Goal: Task Accomplishment & Management: Use online tool/utility

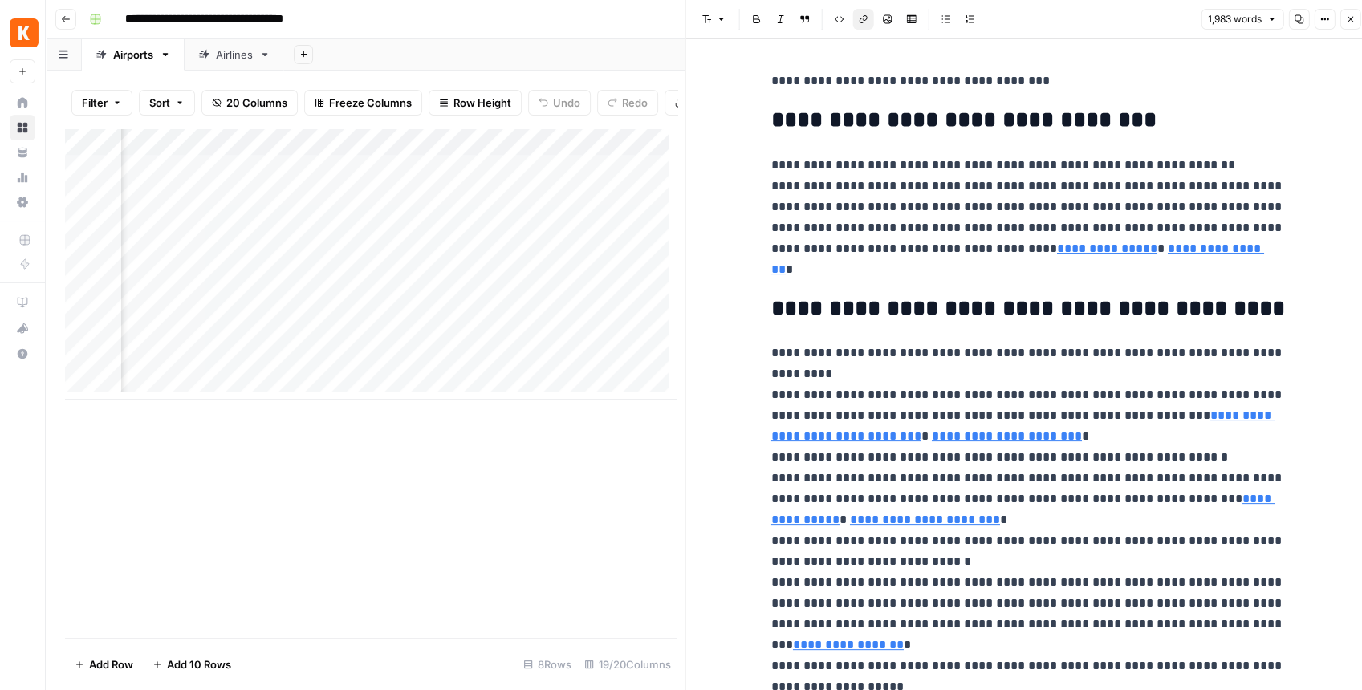
scroll to position [1070, 0]
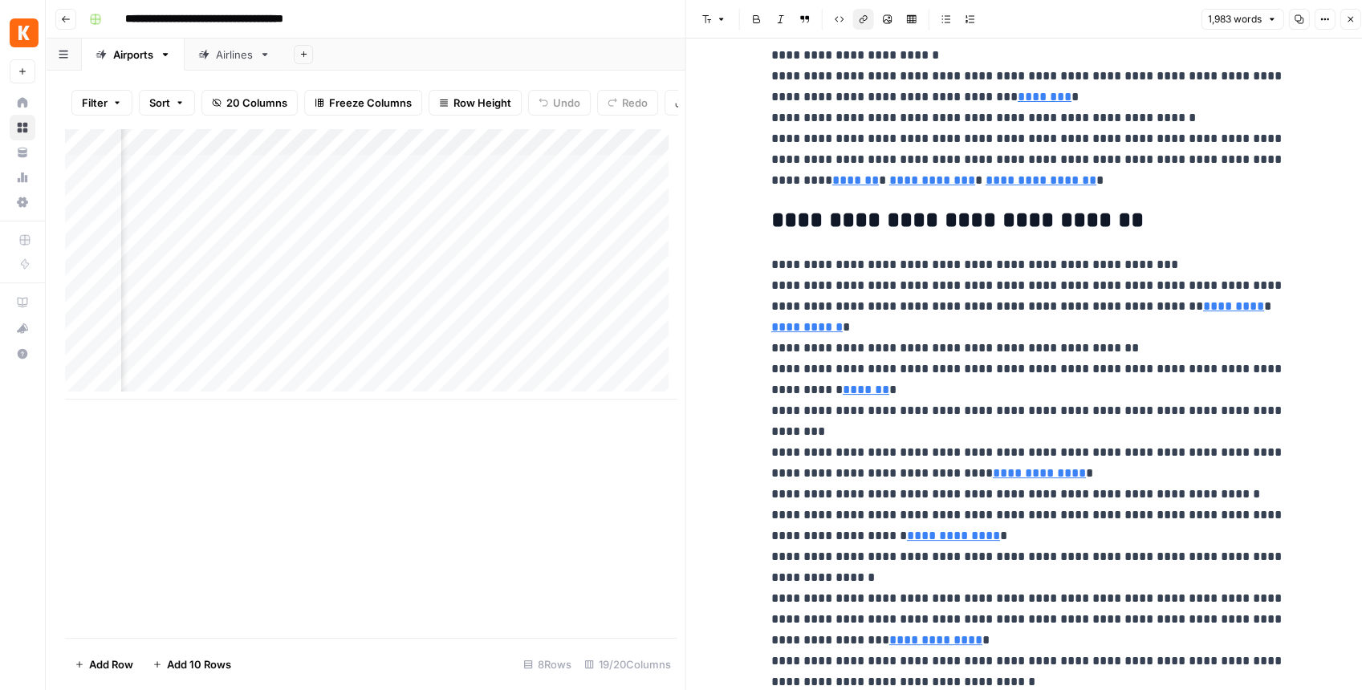
click at [33, 30] on img "Workspace: Kayak" at bounding box center [24, 32] width 29 height 29
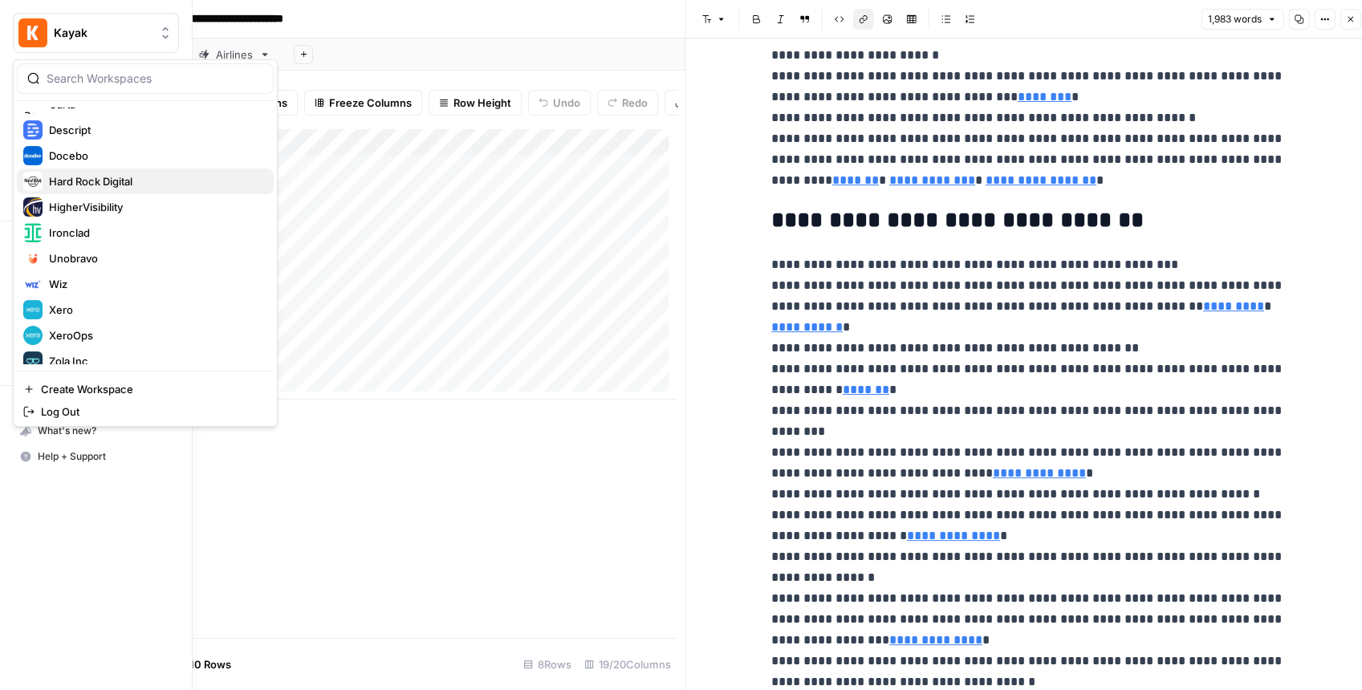
scroll to position [231, 0]
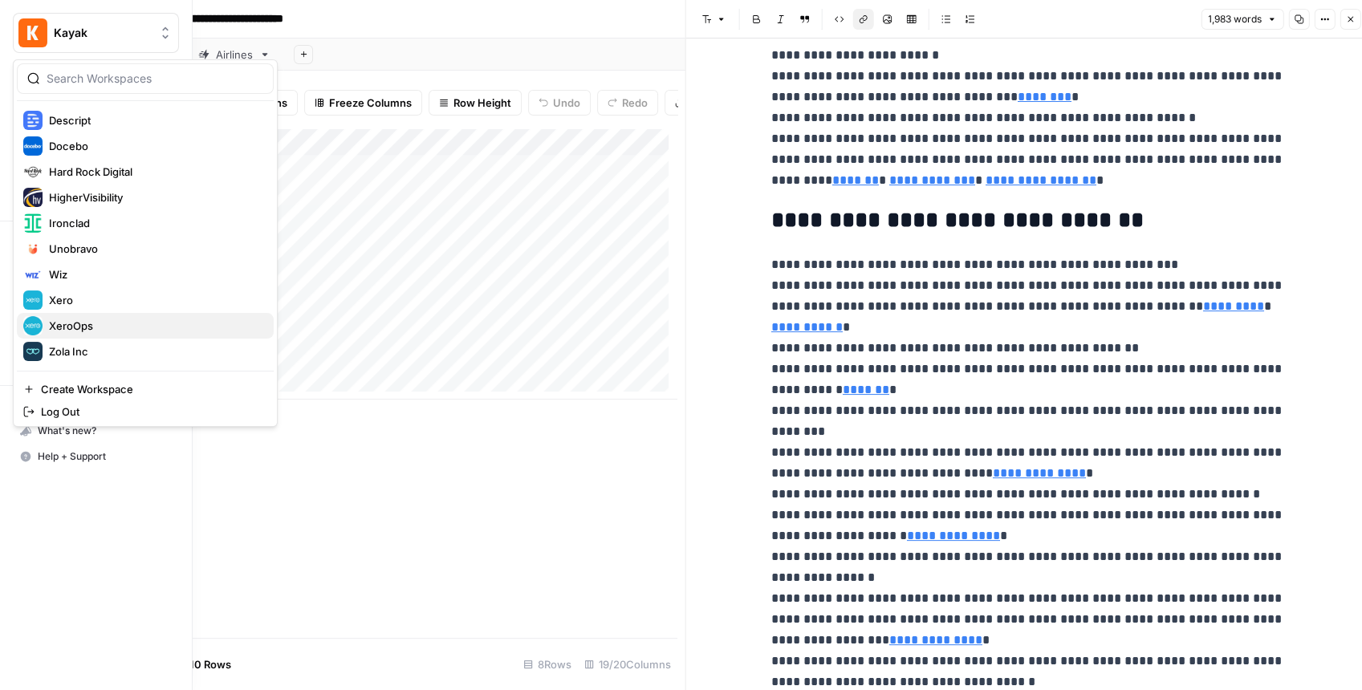
click at [99, 321] on span "XeroOps" at bounding box center [155, 326] width 212 height 16
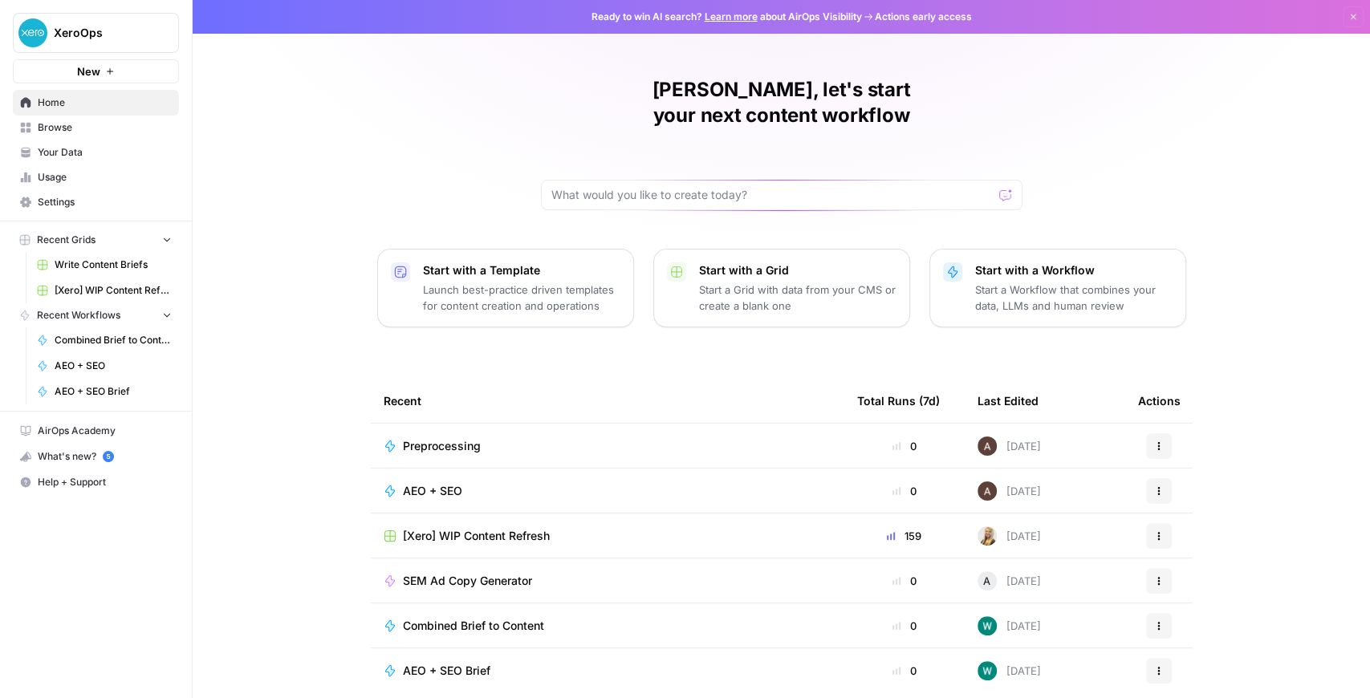
click at [78, 128] on span "Browse" at bounding box center [105, 127] width 134 height 14
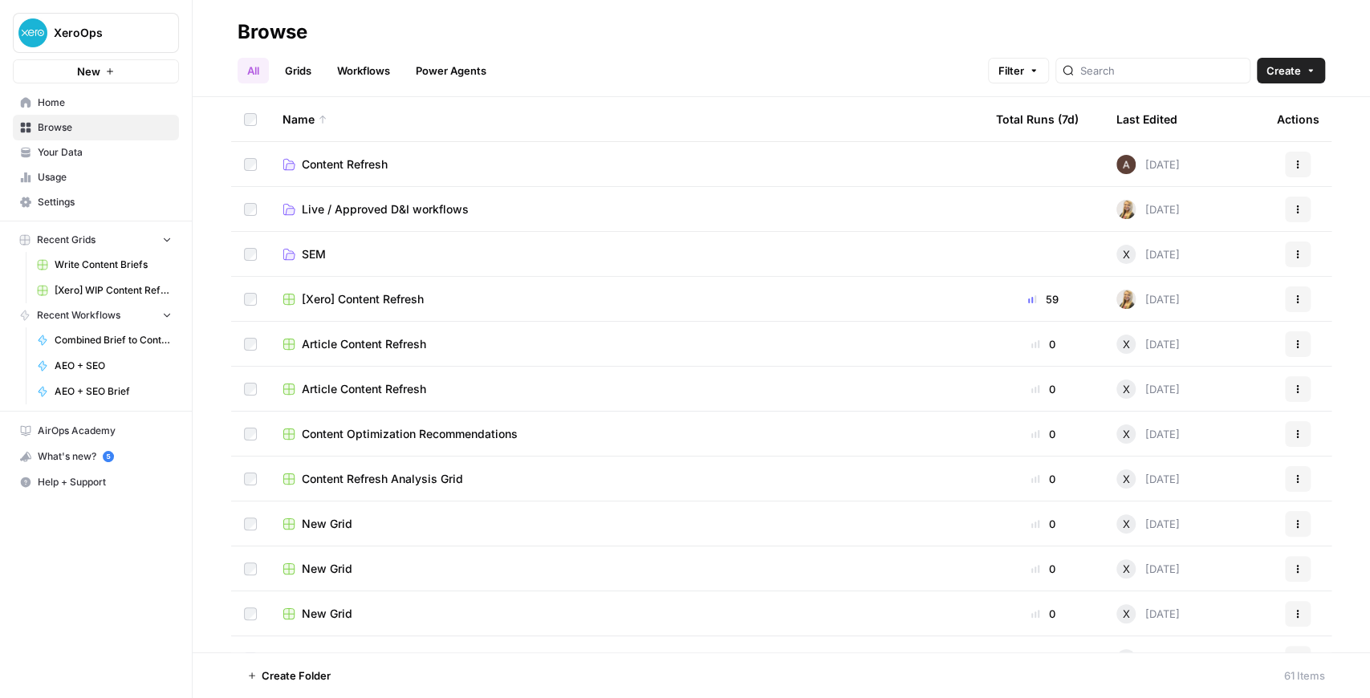
click at [87, 148] on span "Your Data" at bounding box center [105, 152] width 134 height 14
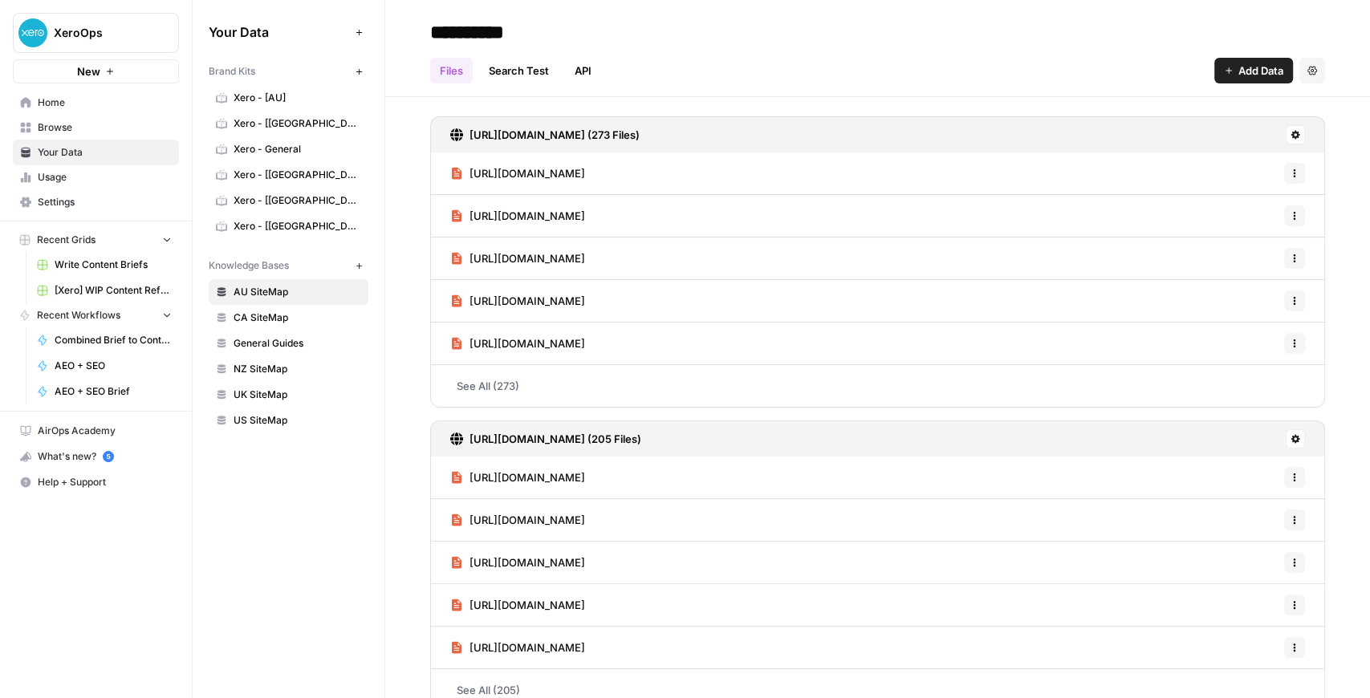
click at [238, 149] on span "Xero - General" at bounding box center [298, 149] width 128 height 14
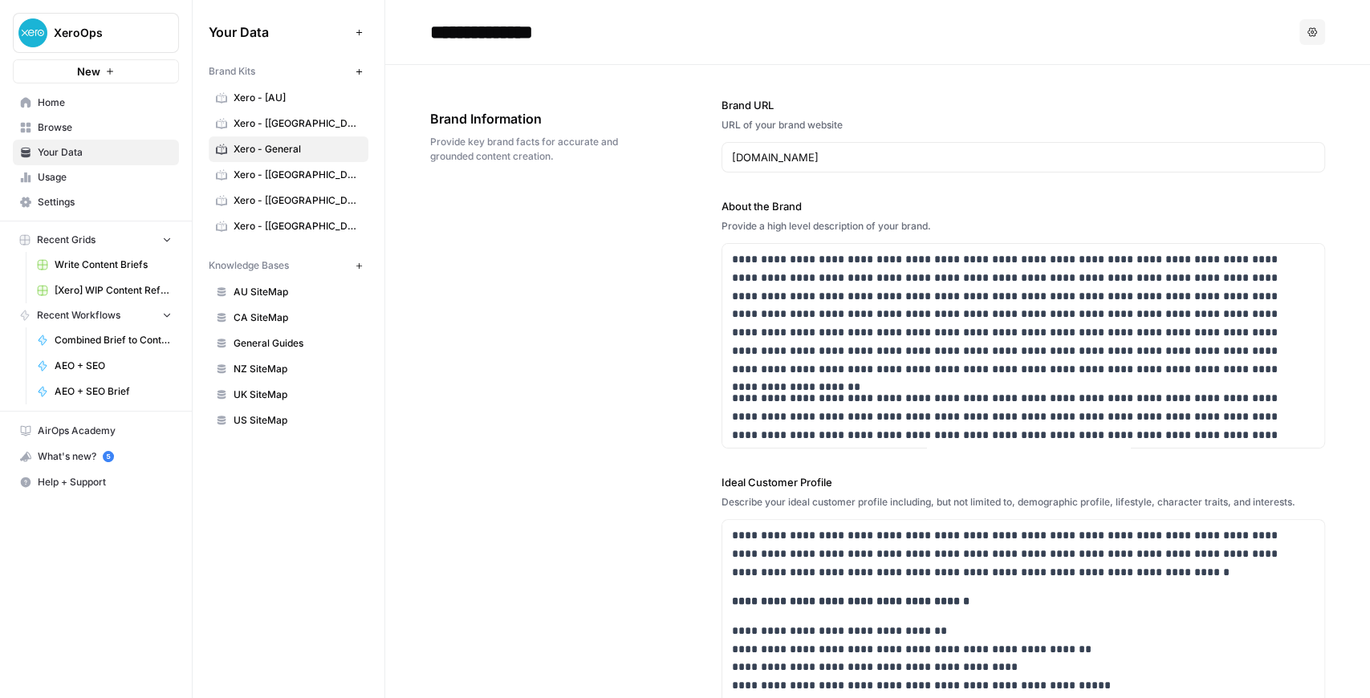
click at [286, 102] on span "Xero - [AU]" at bounding box center [298, 98] width 128 height 14
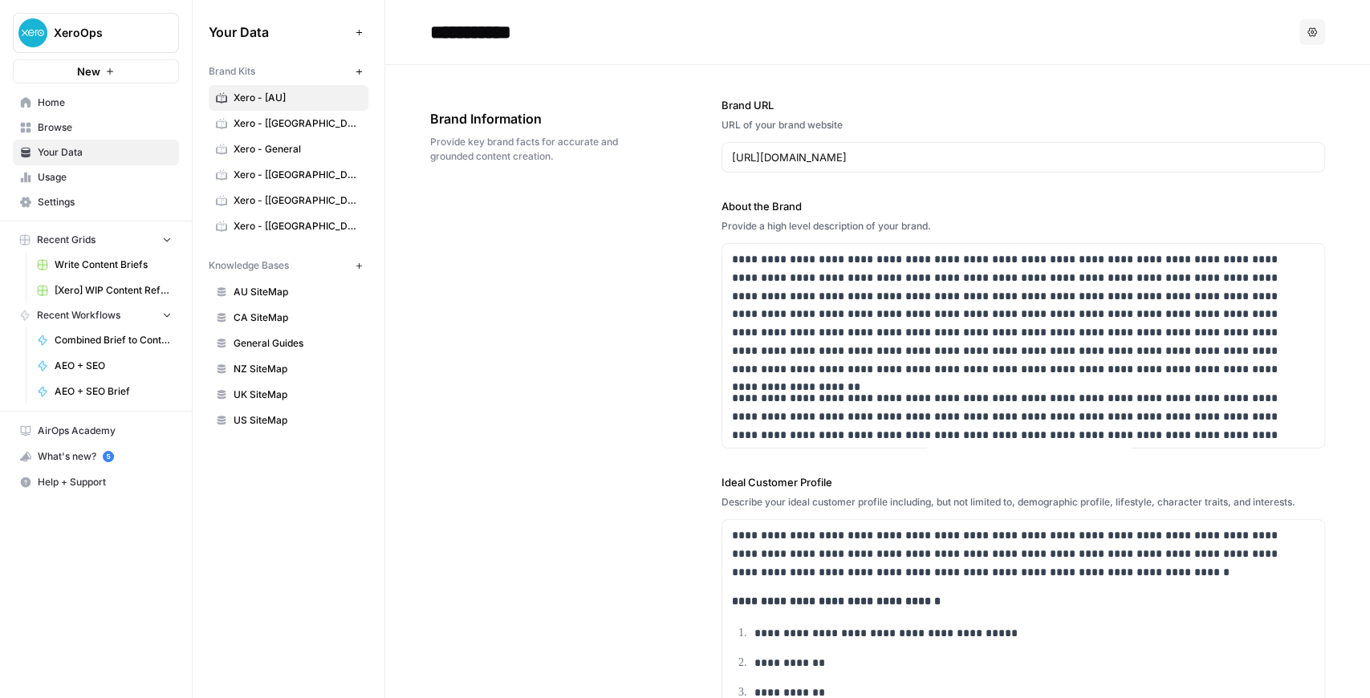
click at [290, 220] on span "Xero - [[GEOGRAPHIC_DATA]]" at bounding box center [298, 226] width 128 height 14
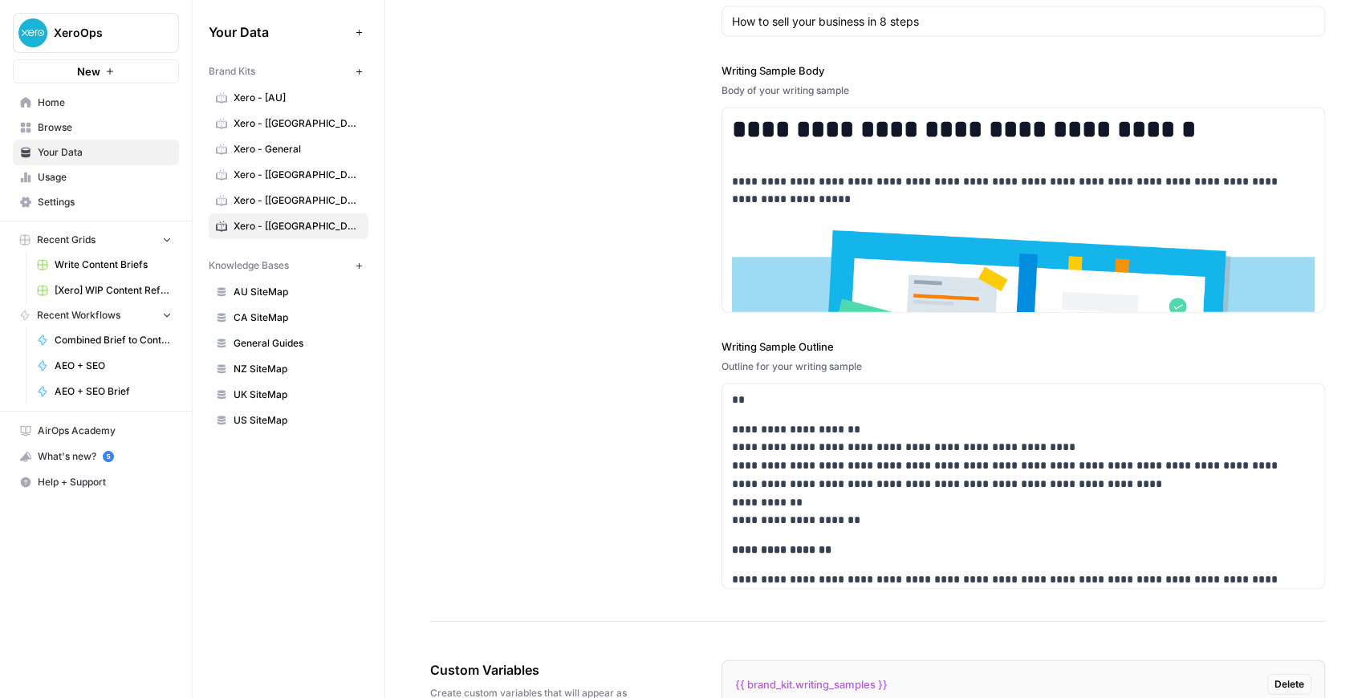
scroll to position [2461, 0]
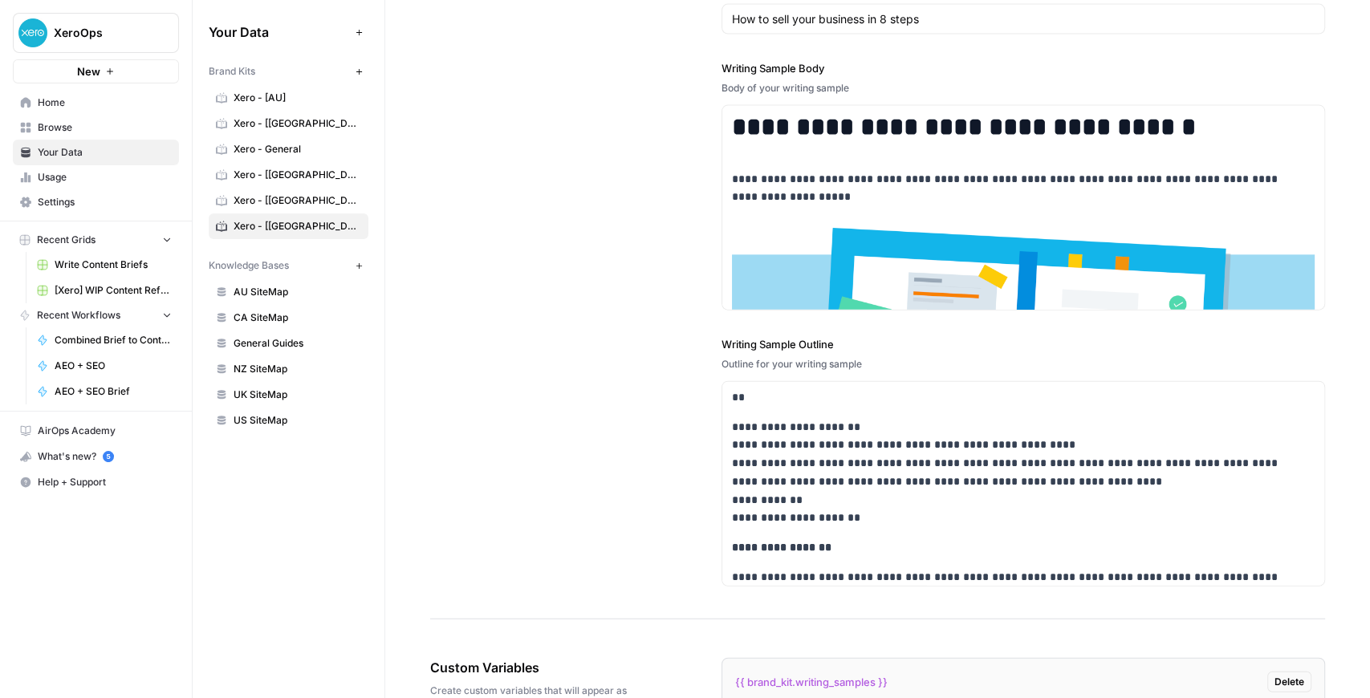
click at [97, 129] on span "Browse" at bounding box center [105, 127] width 134 height 14
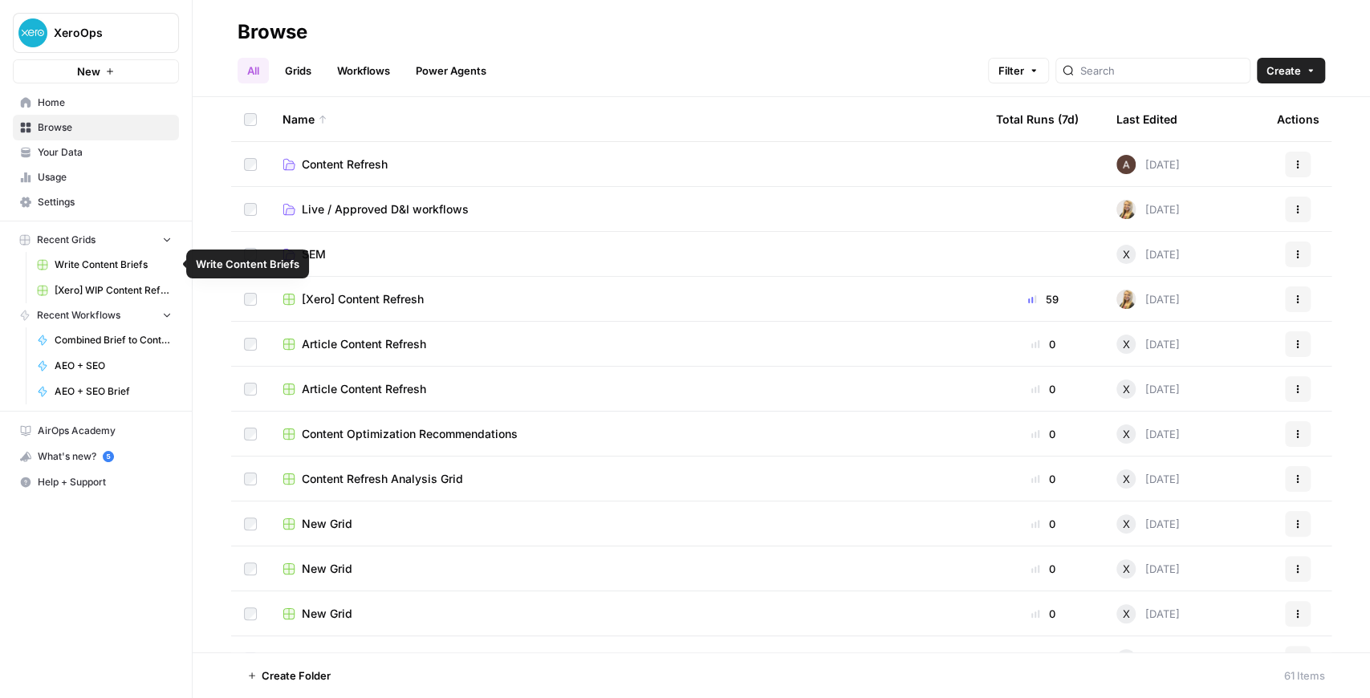
click at [100, 284] on span "[Xero] WIP Content Refresh" at bounding box center [113, 290] width 117 height 14
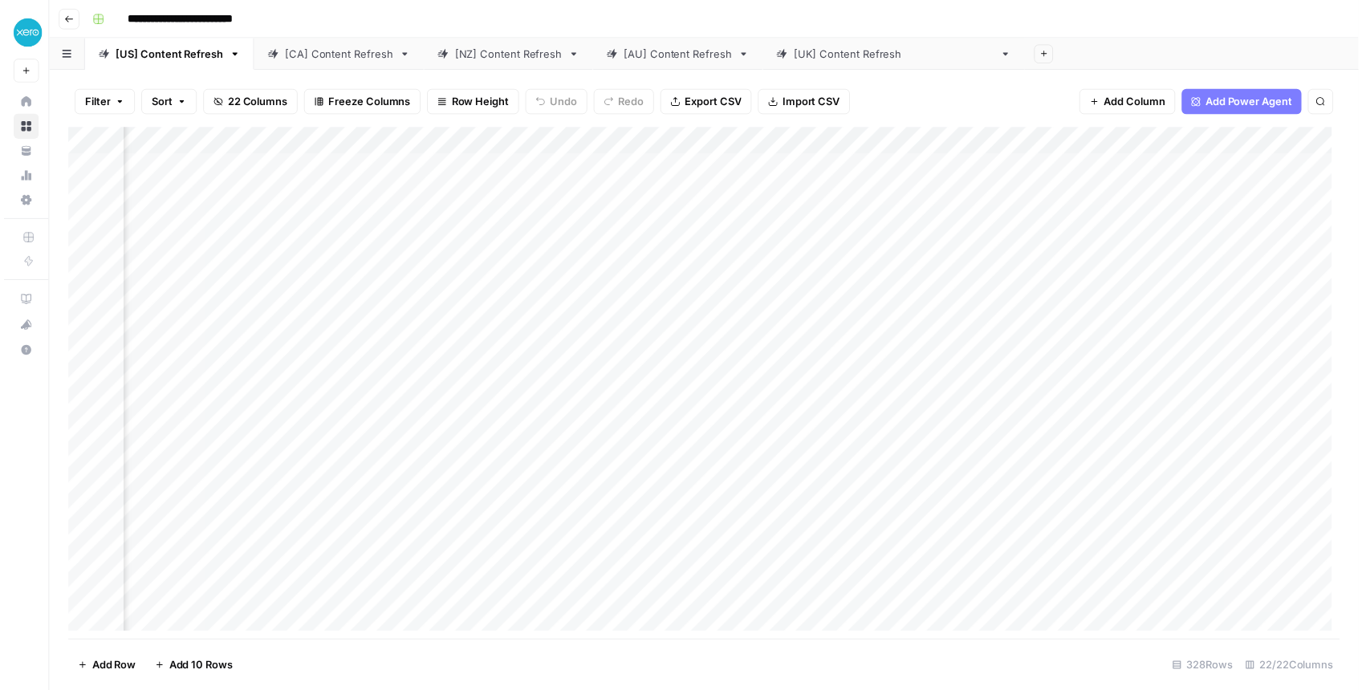
scroll to position [0, 1847]
click at [791, 500] on div "Add Column" at bounding box center [708, 387] width 1286 height 518
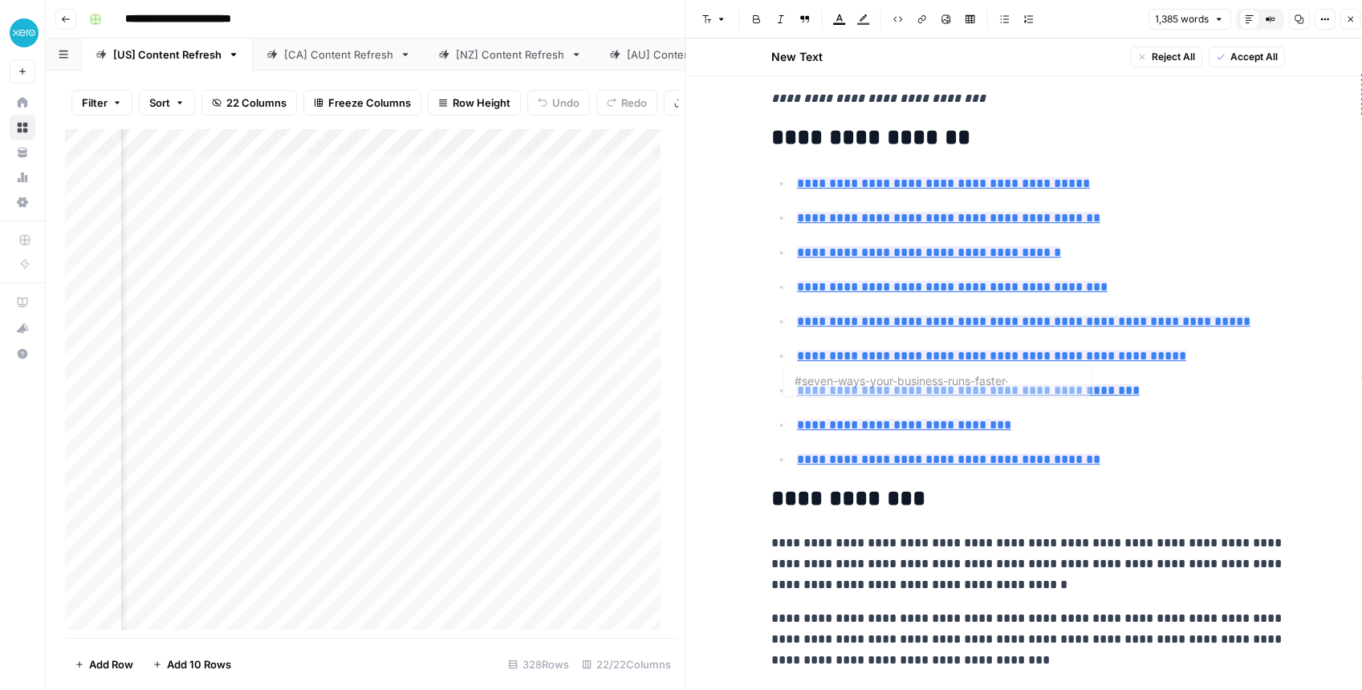
type input "#faqs-on-choosing-easy-to-use-invoicing-software"
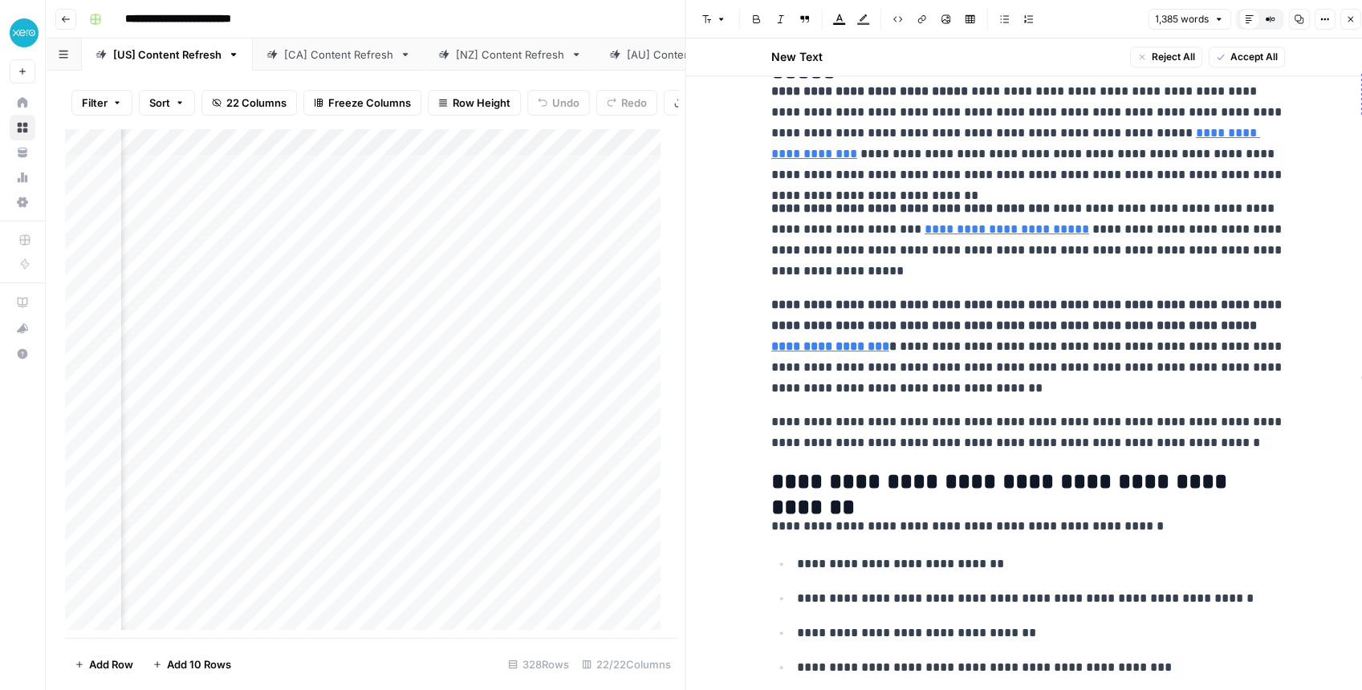
scroll to position [963, 0]
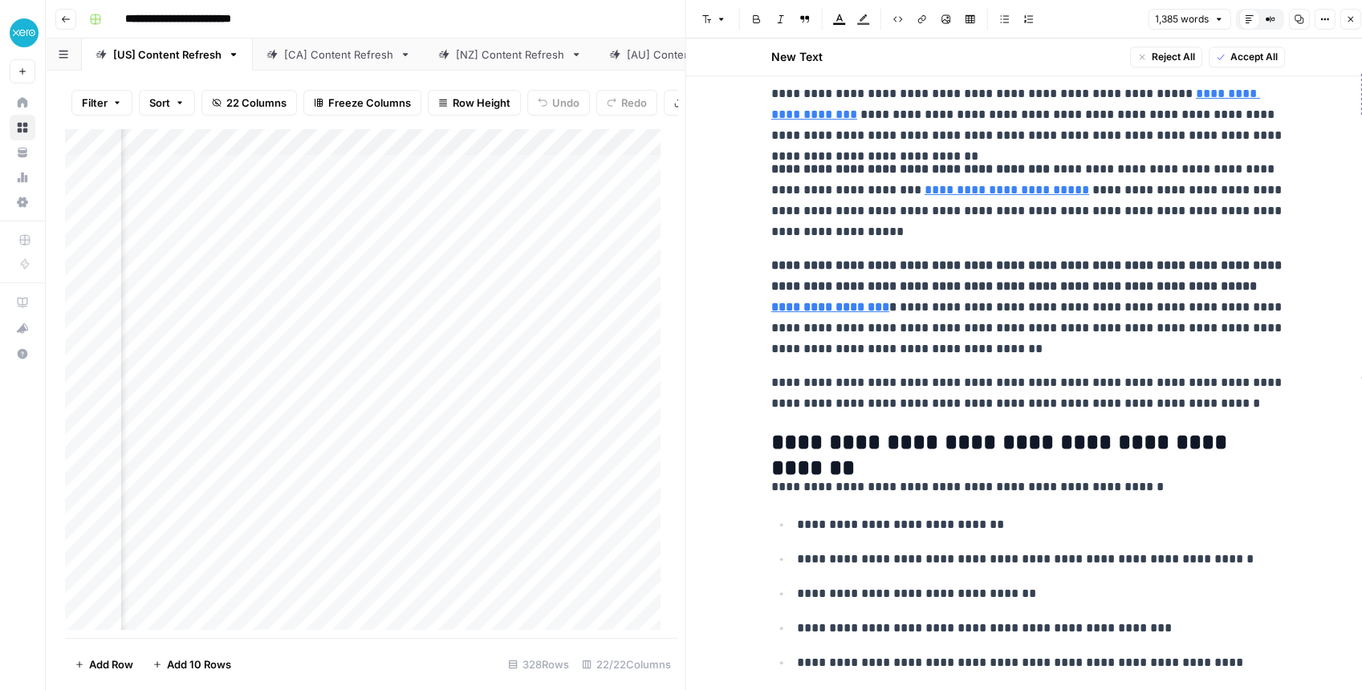
click at [1346, 16] on icon "button" at bounding box center [1350, 19] width 10 height 10
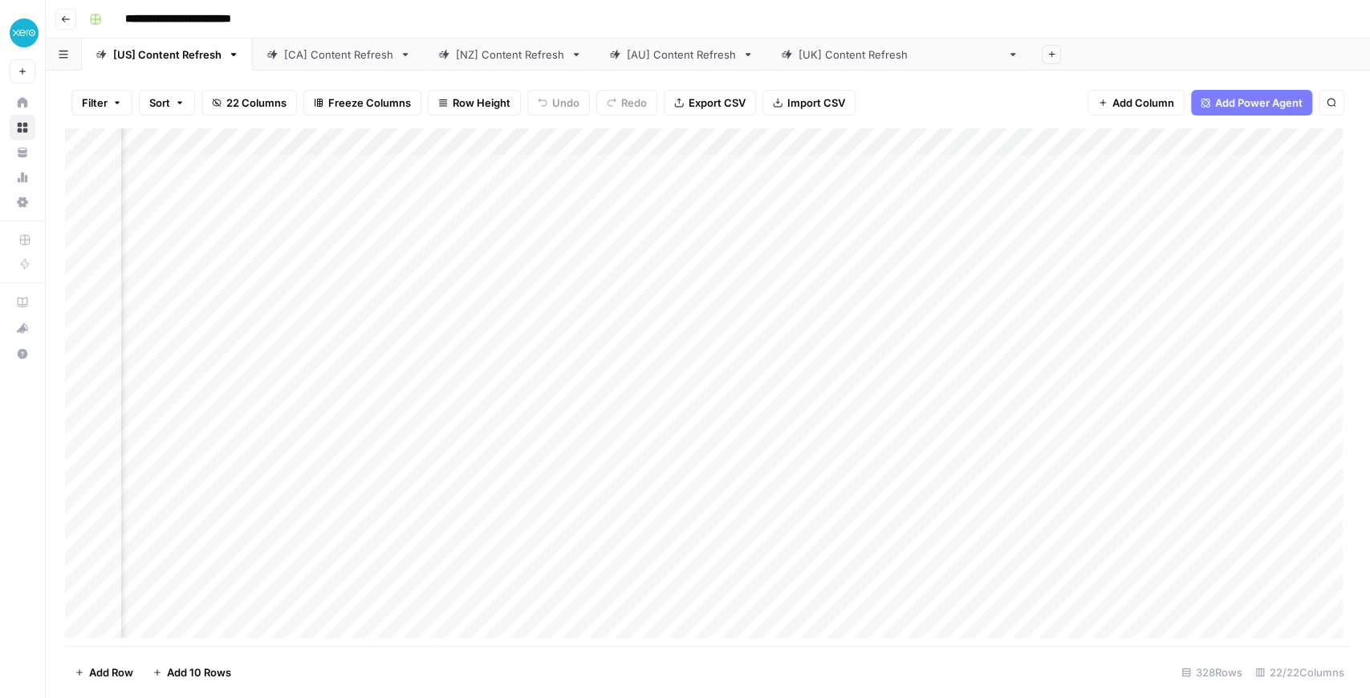
click at [528, 146] on div "Add Column" at bounding box center [708, 387] width 1286 height 518
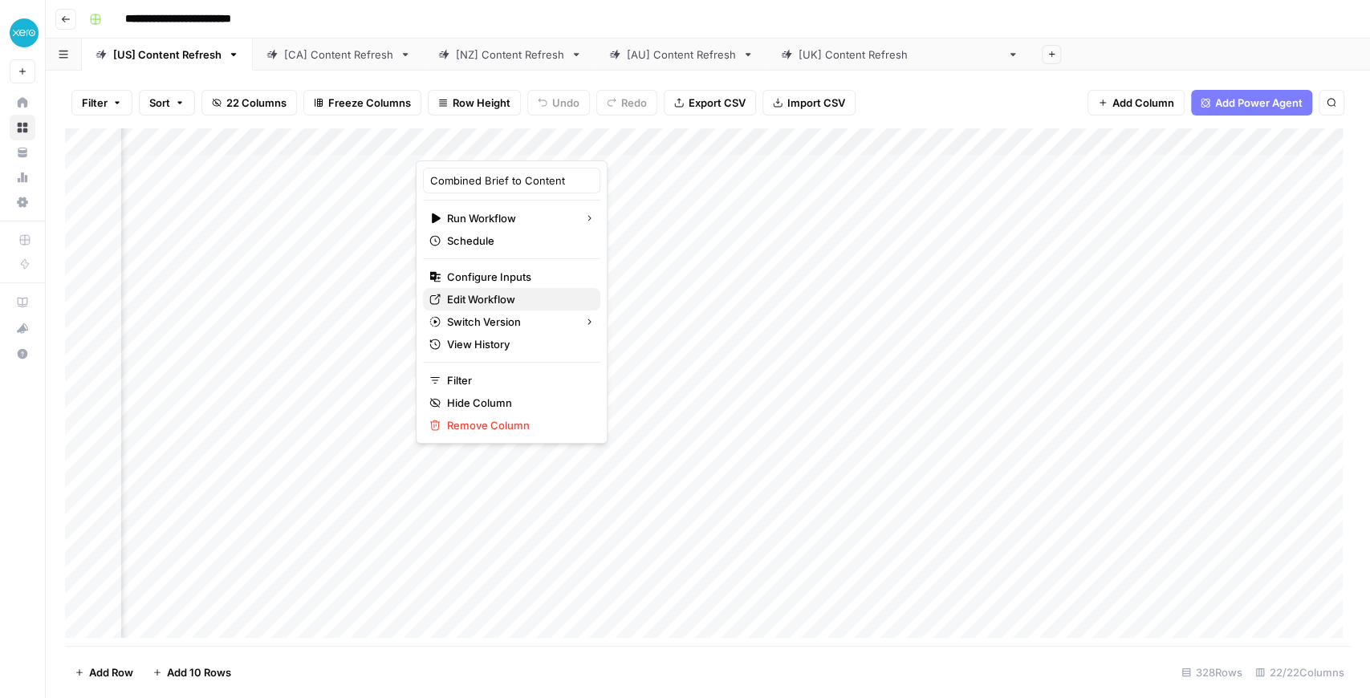
click at [486, 294] on span "Edit Workflow" at bounding box center [517, 299] width 140 height 16
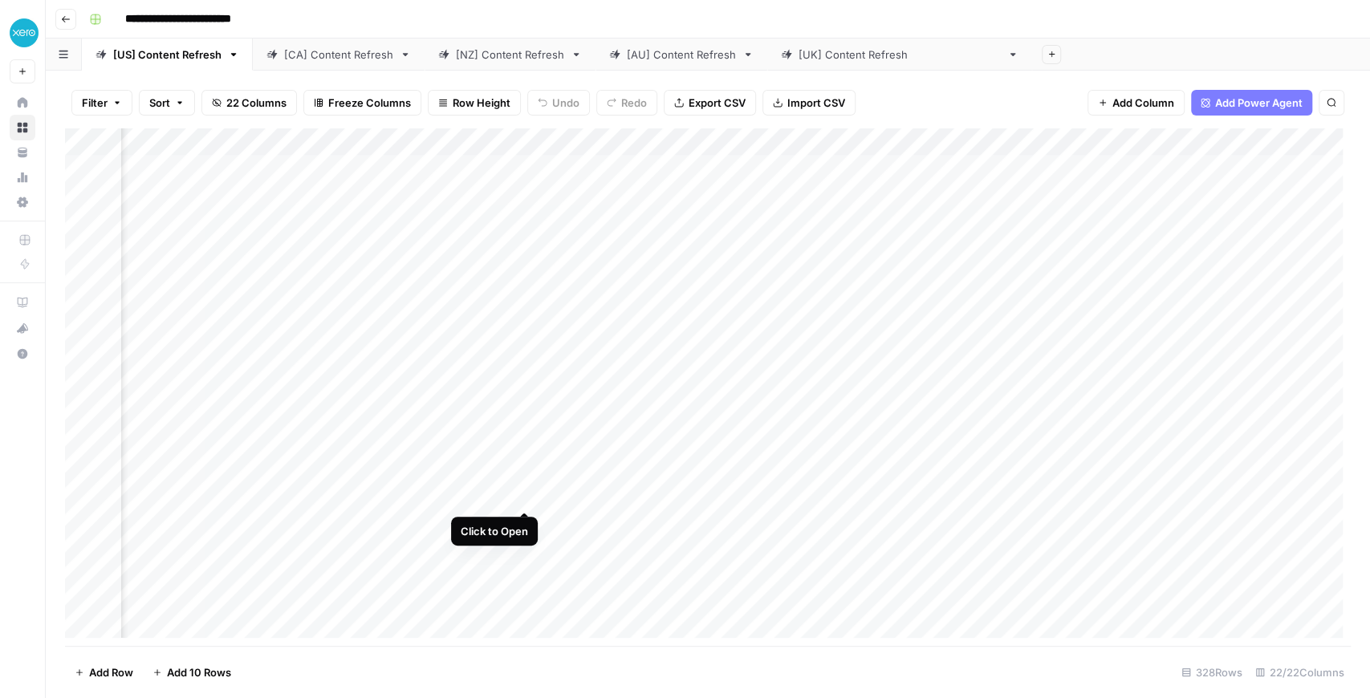
click at [523, 498] on div "Add Column" at bounding box center [708, 387] width 1286 height 518
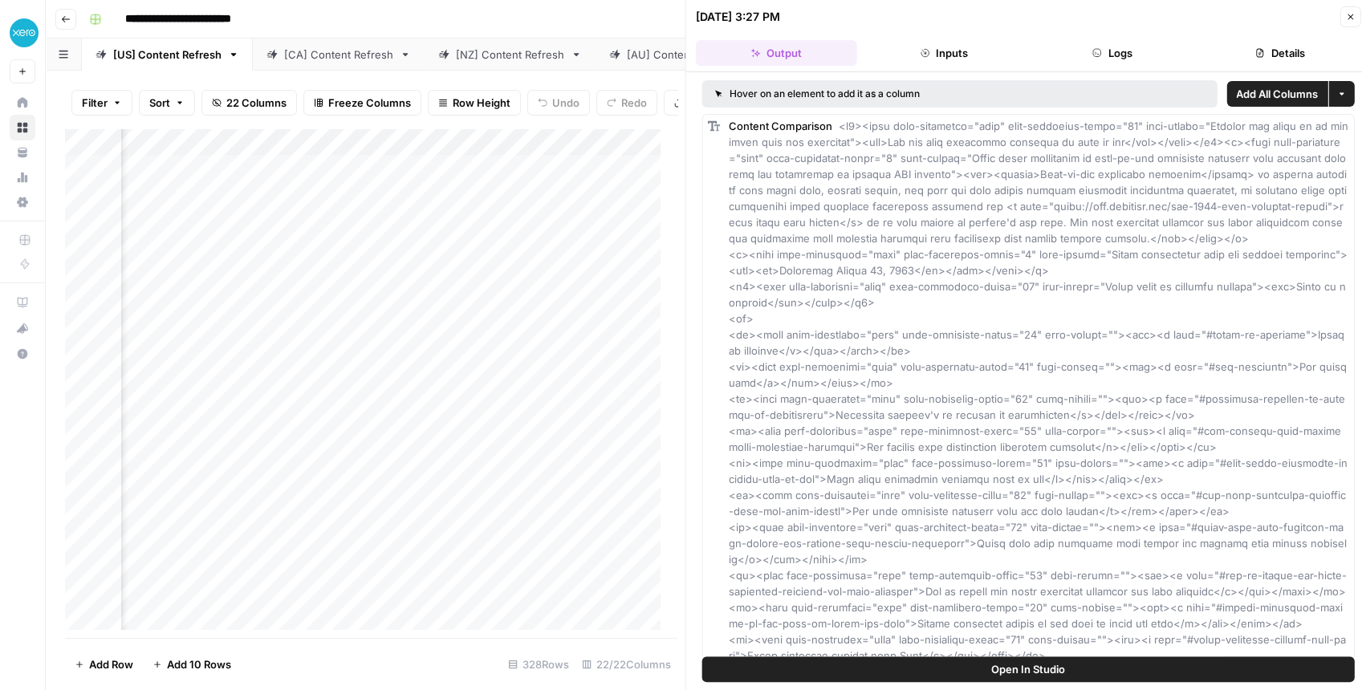
click at [1105, 56] on button "Logs" at bounding box center [1111, 53] width 161 height 26
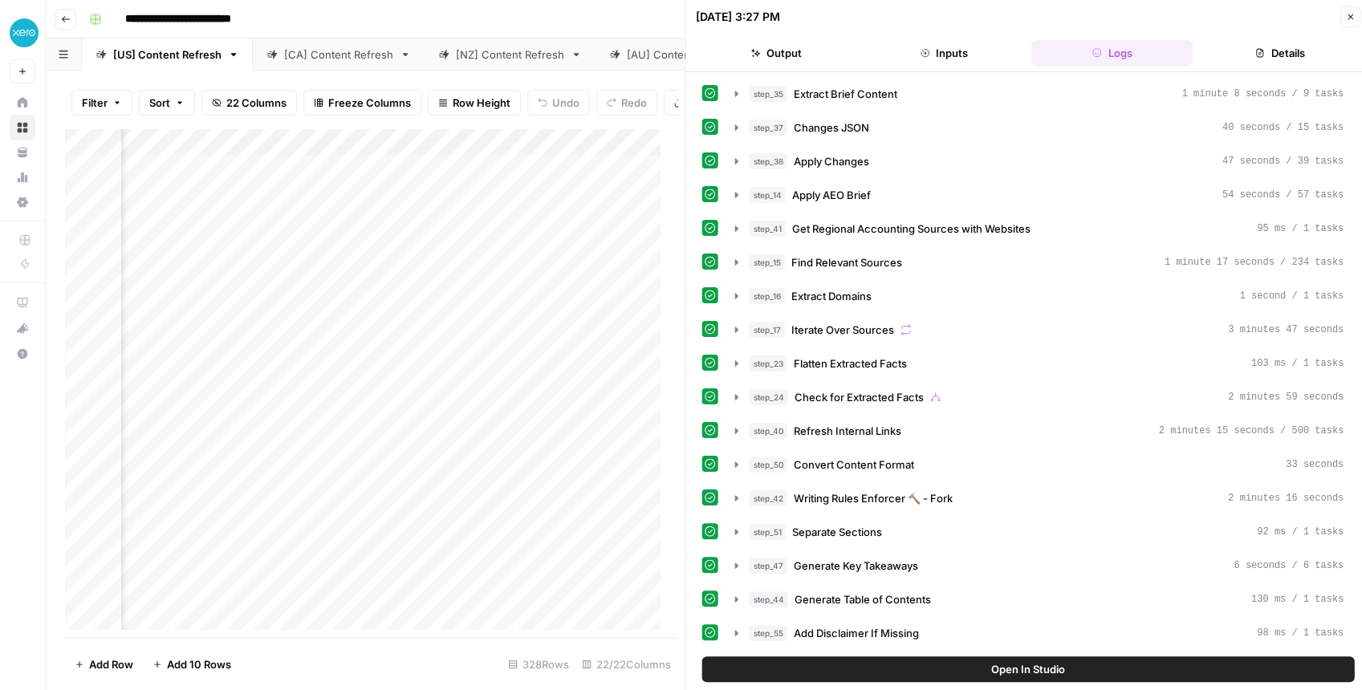
click at [1255, 46] on button "Details" at bounding box center [1279, 53] width 161 height 26
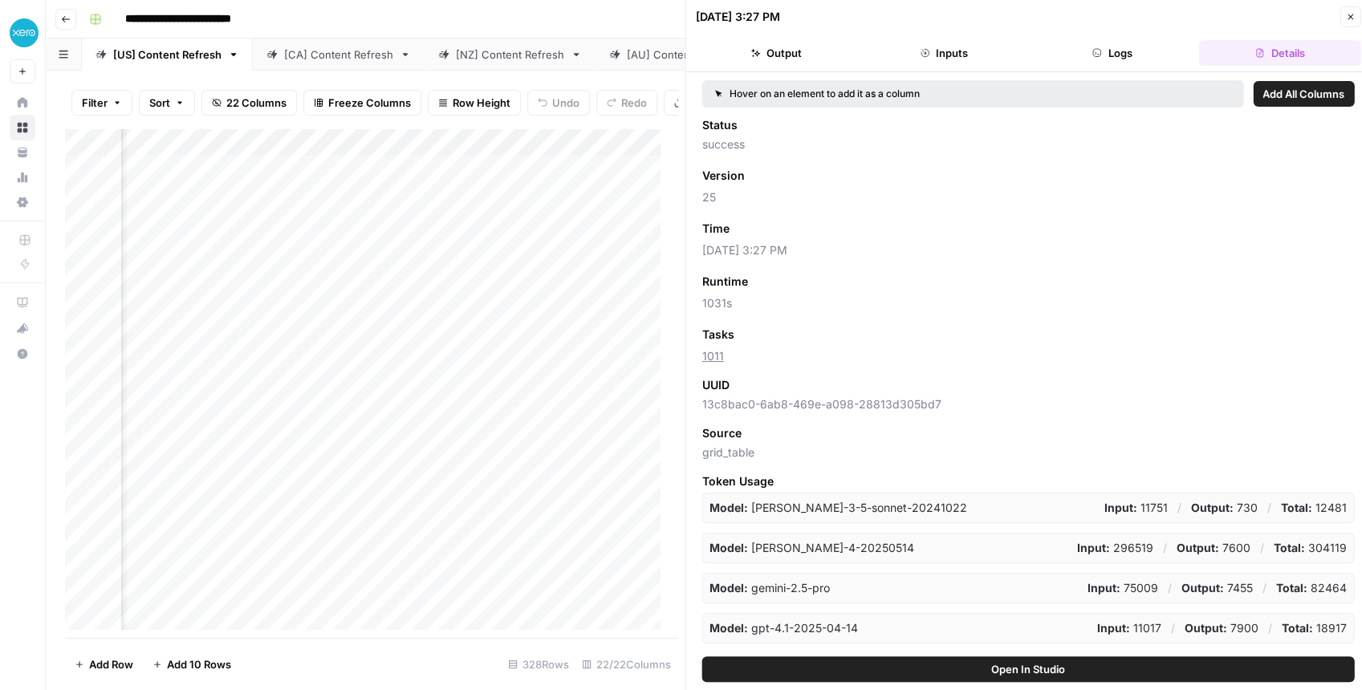
click at [1141, 53] on button "Logs" at bounding box center [1111, 53] width 161 height 26
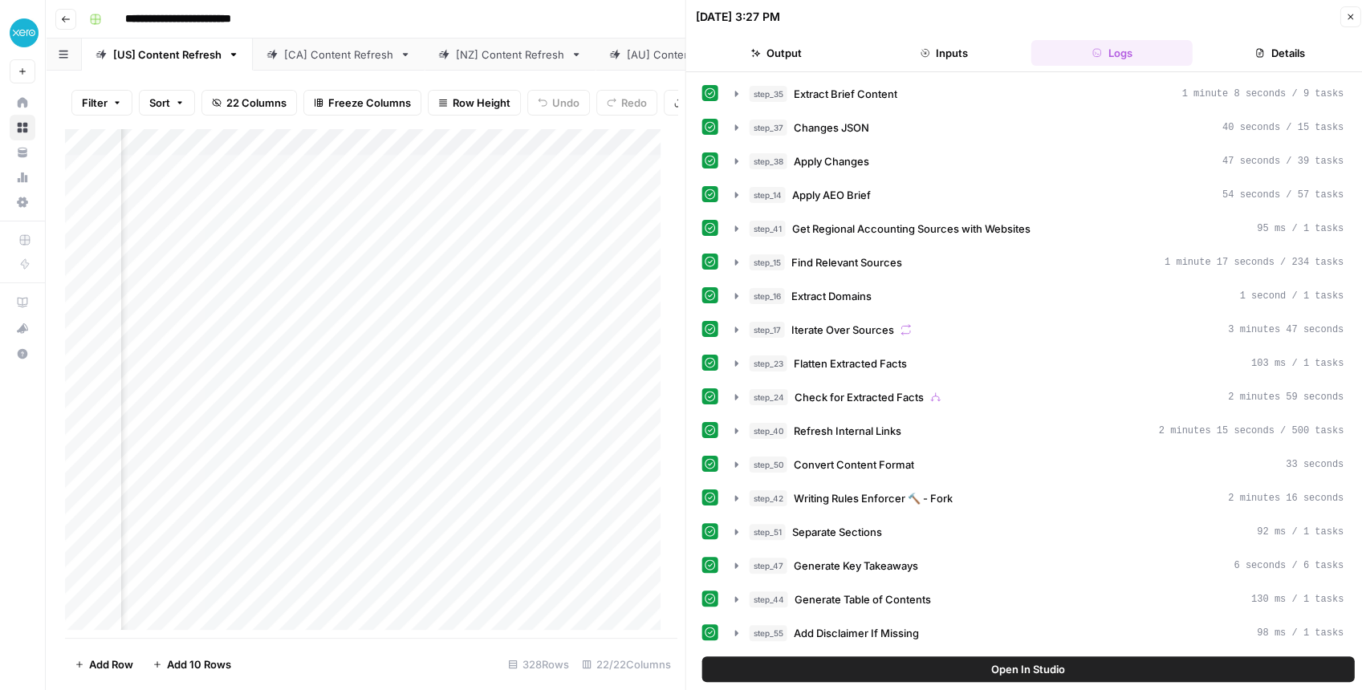
click at [1000, 52] on button "Inputs" at bounding box center [944, 53] width 161 height 26
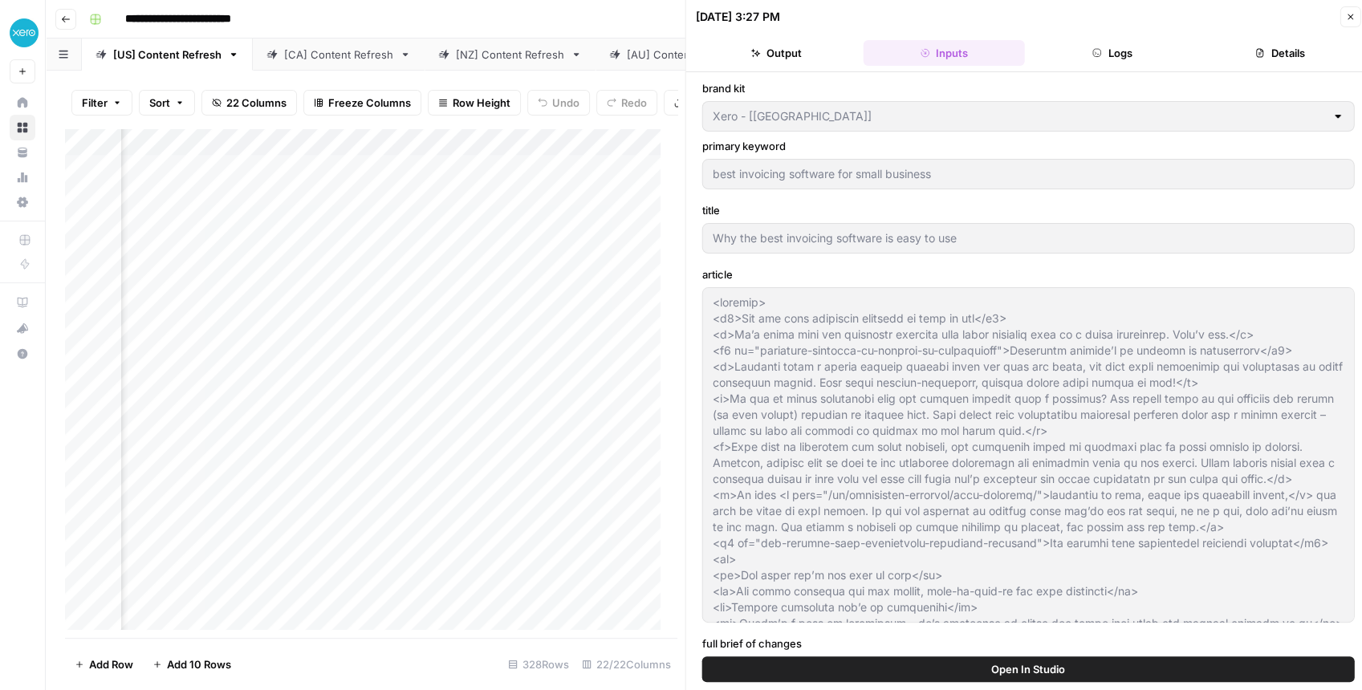
click at [808, 47] on button "Output" at bounding box center [776, 53] width 161 height 26
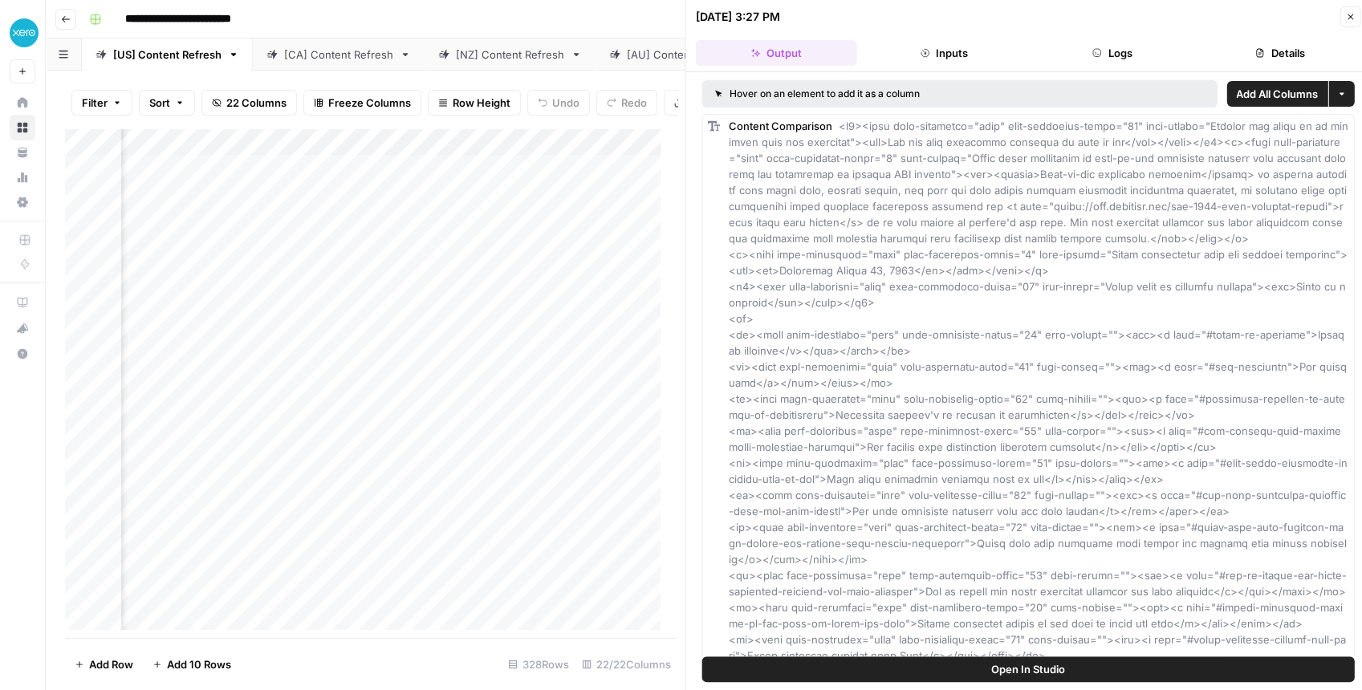
click at [1109, 45] on button "Logs" at bounding box center [1111, 53] width 161 height 26
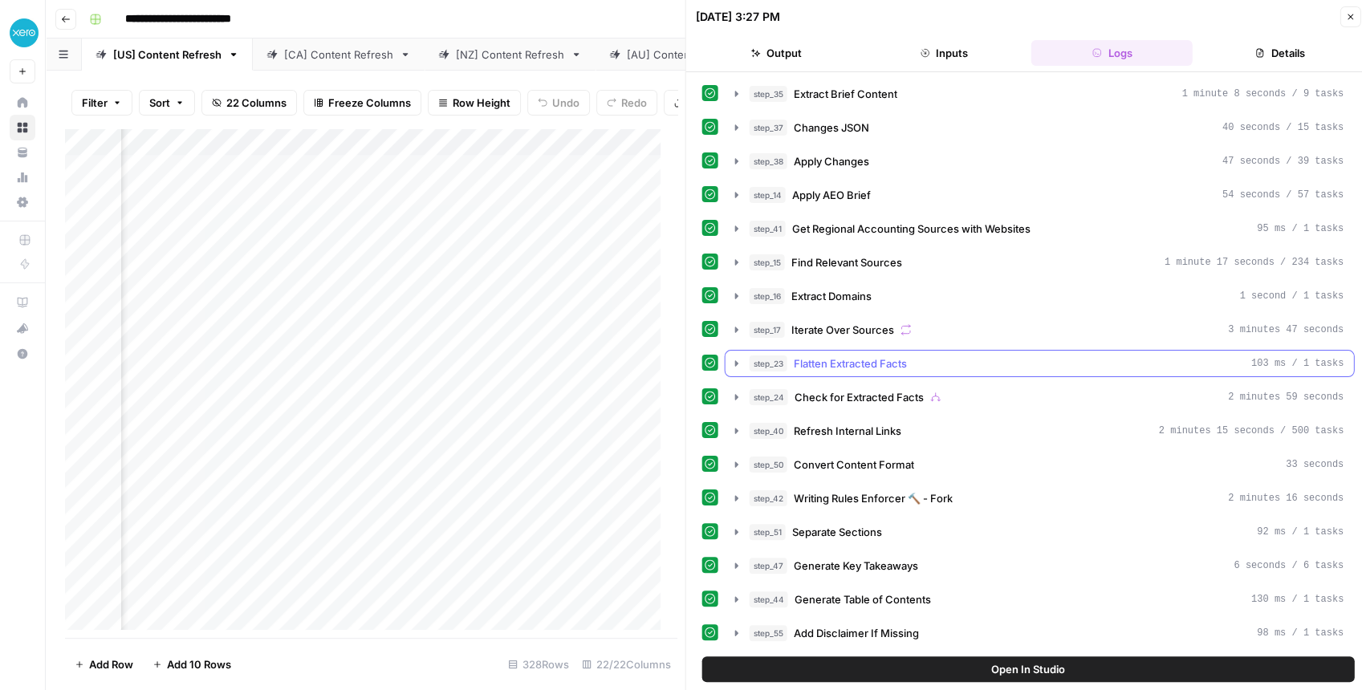
click at [733, 362] on icon "button" at bounding box center [736, 363] width 13 height 13
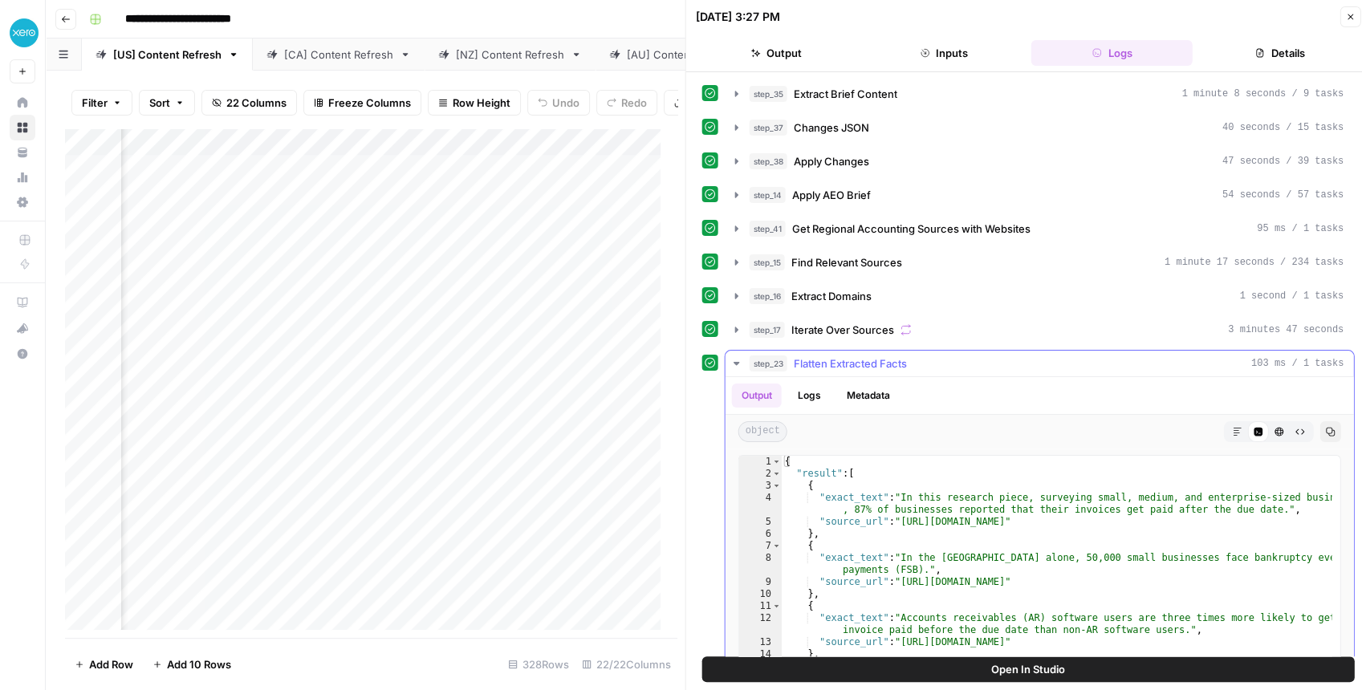
click at [734, 362] on icon "button" at bounding box center [736, 363] width 13 height 13
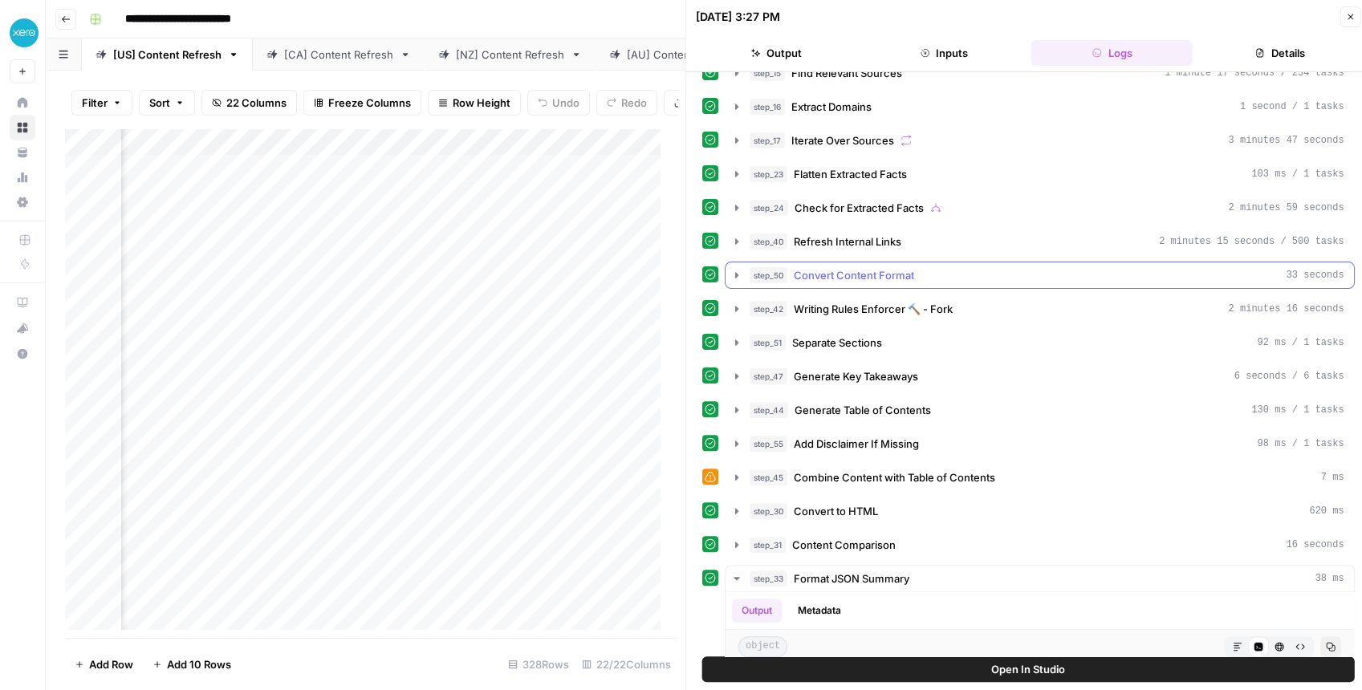
scroll to position [267, 0]
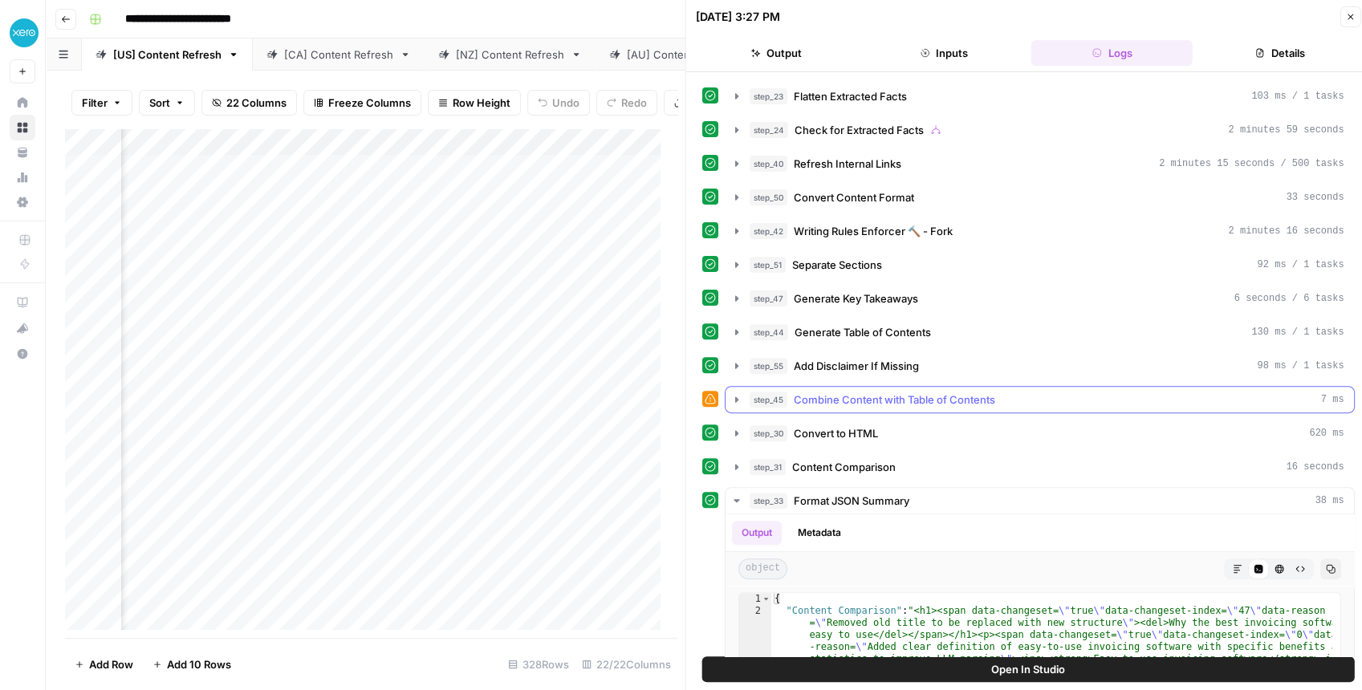
click at [734, 393] on icon "button" at bounding box center [736, 399] width 13 height 13
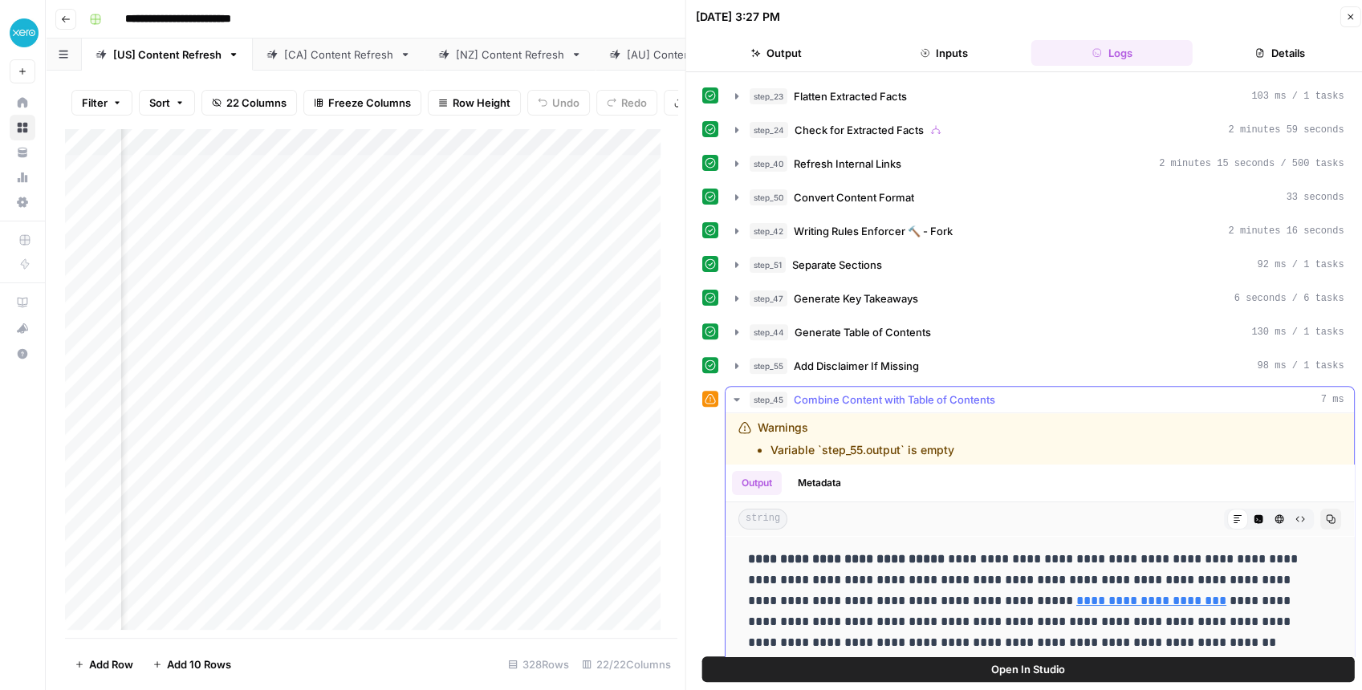
click at [734, 393] on icon "button" at bounding box center [736, 399] width 13 height 13
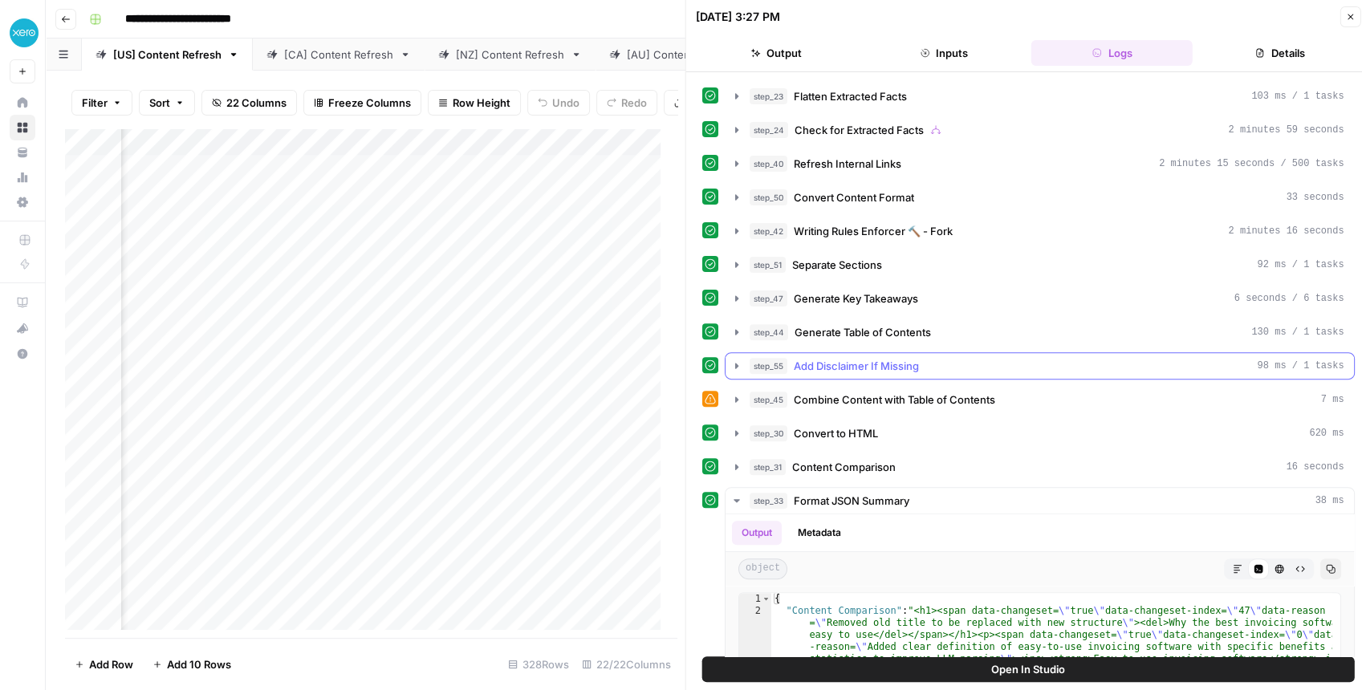
click at [734, 360] on icon "button" at bounding box center [736, 366] width 13 height 13
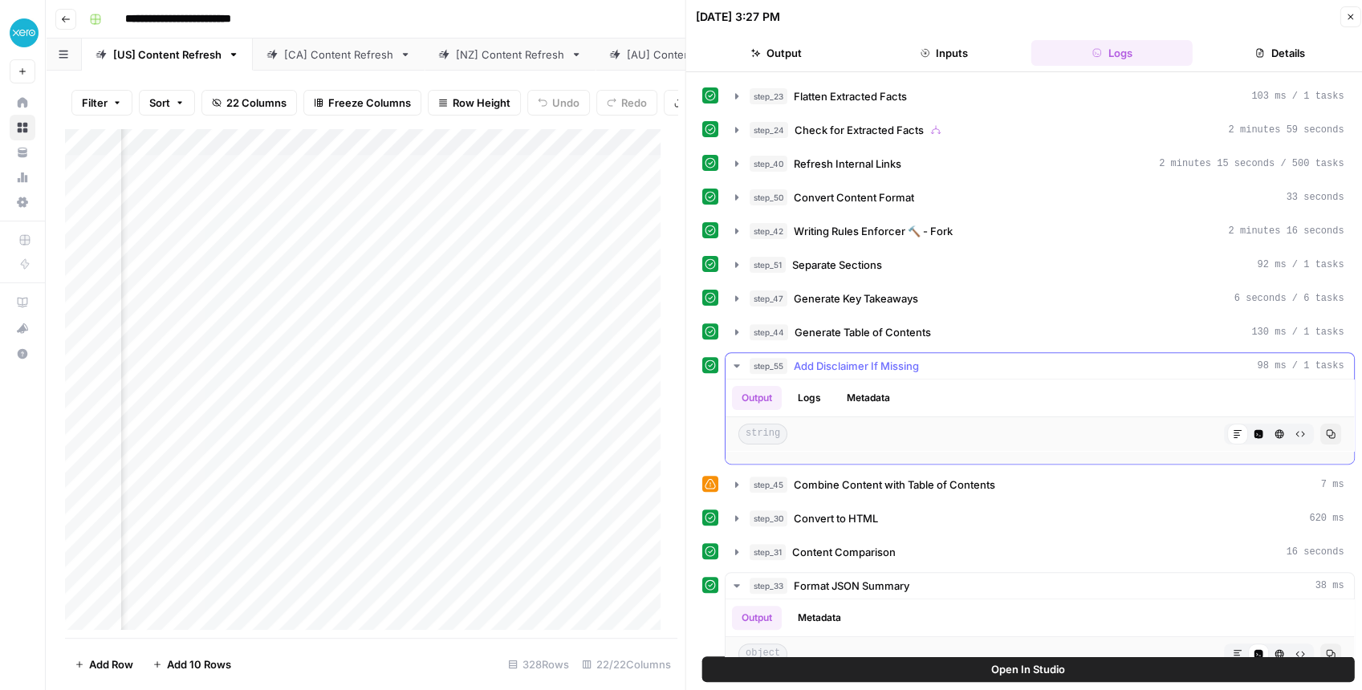
click at [734, 360] on icon "button" at bounding box center [736, 366] width 13 height 13
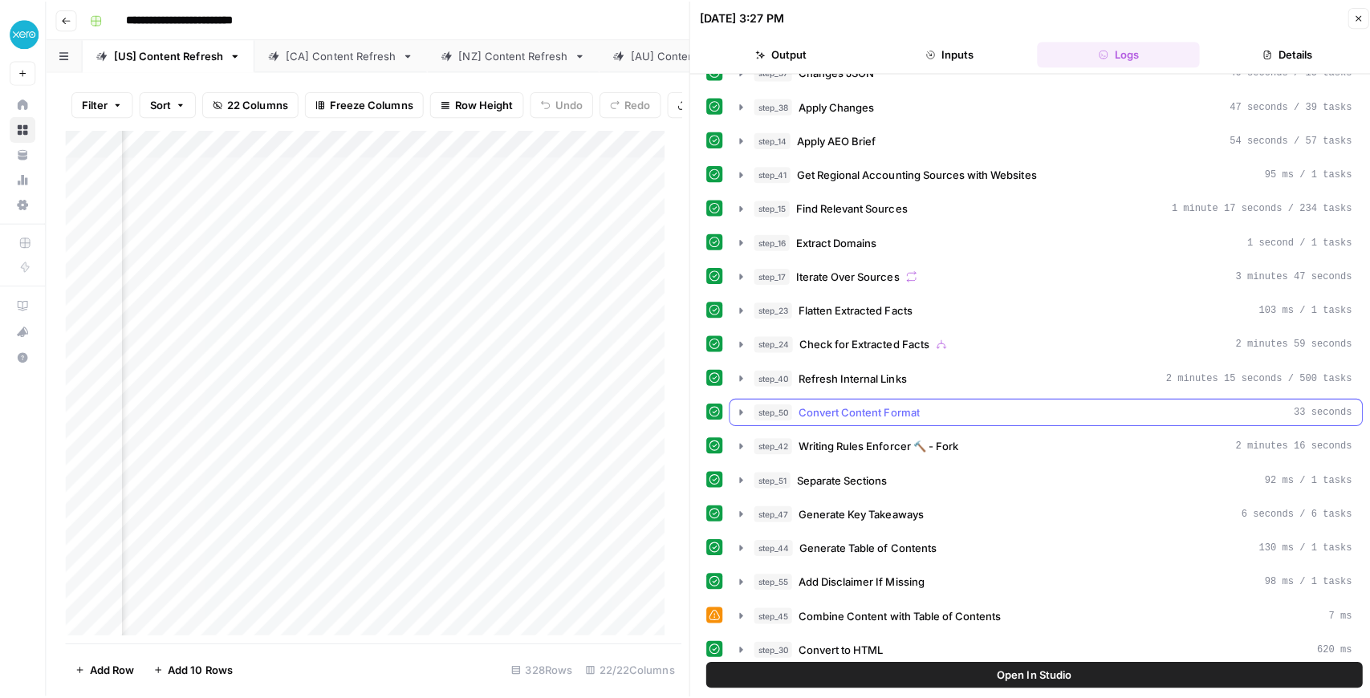
scroll to position [53, 0]
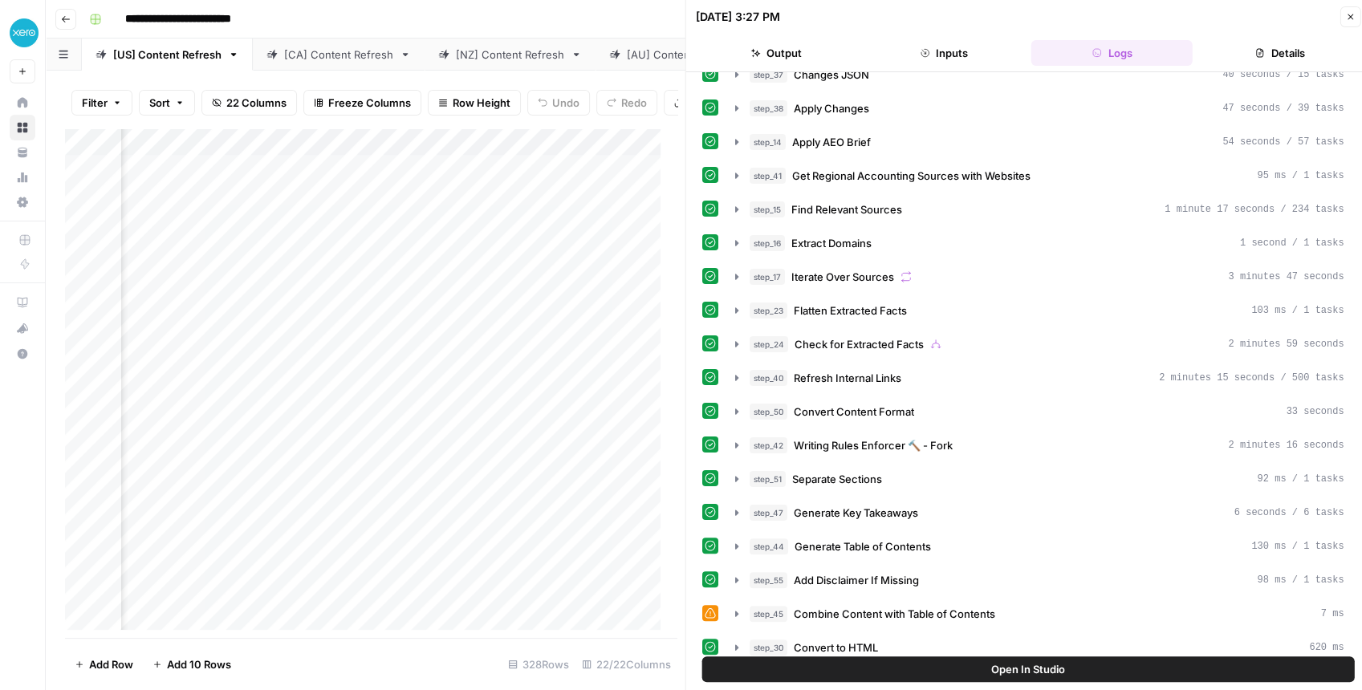
click at [527, 148] on div "Add Column" at bounding box center [367, 383] width 604 height 510
click at [957, 669] on button "Open In Studio" at bounding box center [1028, 670] width 653 height 26
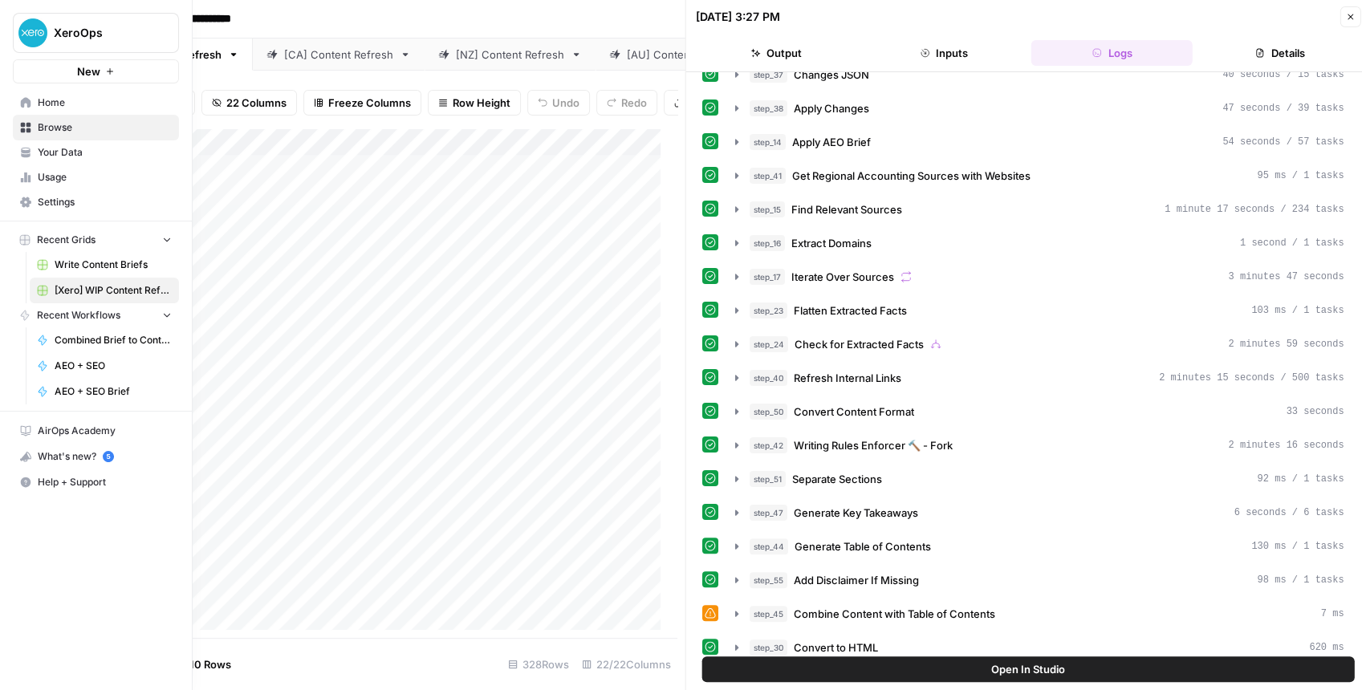
click at [79, 148] on span "Your Data" at bounding box center [105, 152] width 134 height 14
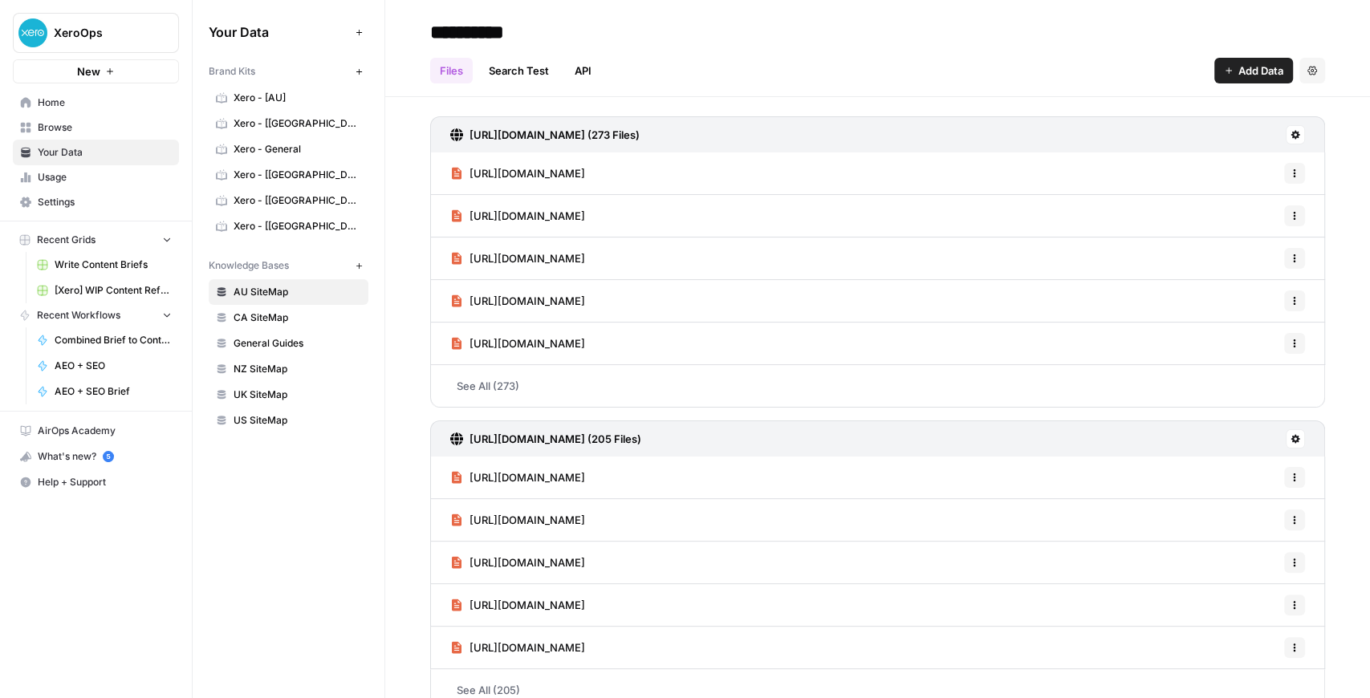
click at [271, 222] on span "Xero - [[GEOGRAPHIC_DATA]]" at bounding box center [298, 226] width 128 height 14
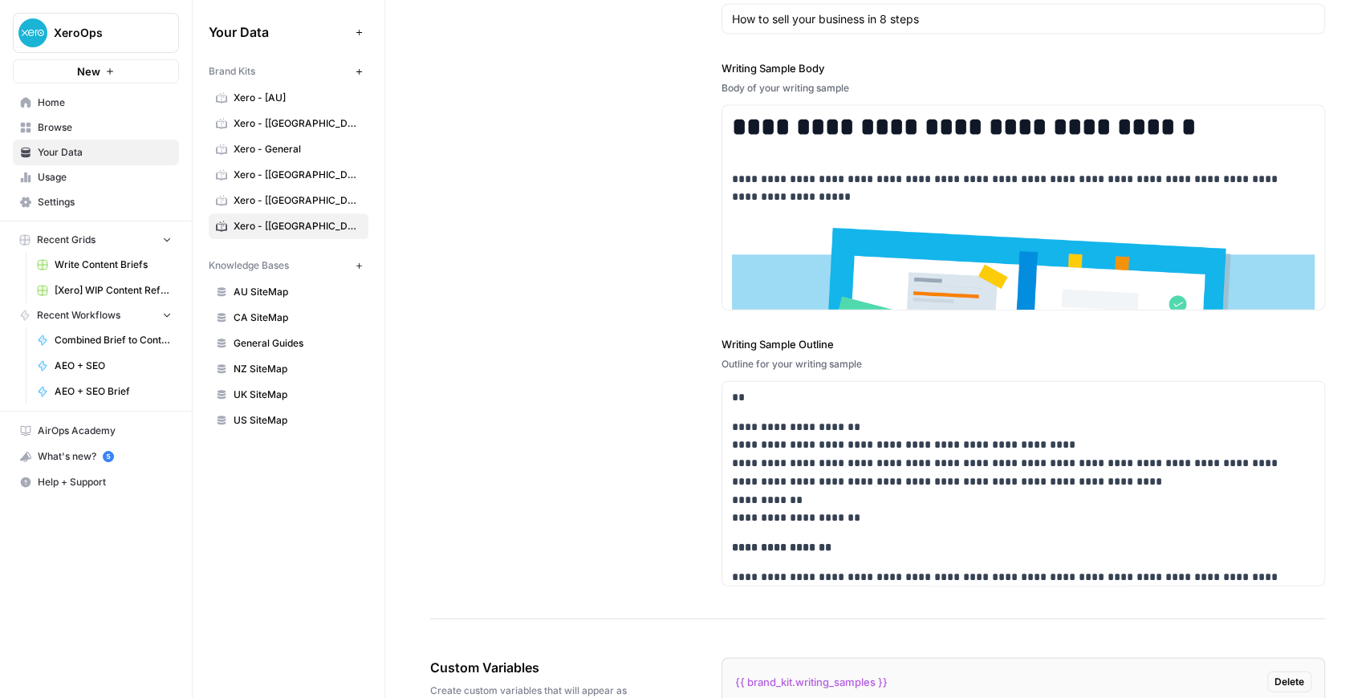
scroll to position [2461, 0]
click at [94, 130] on span "Browse" at bounding box center [105, 127] width 134 height 14
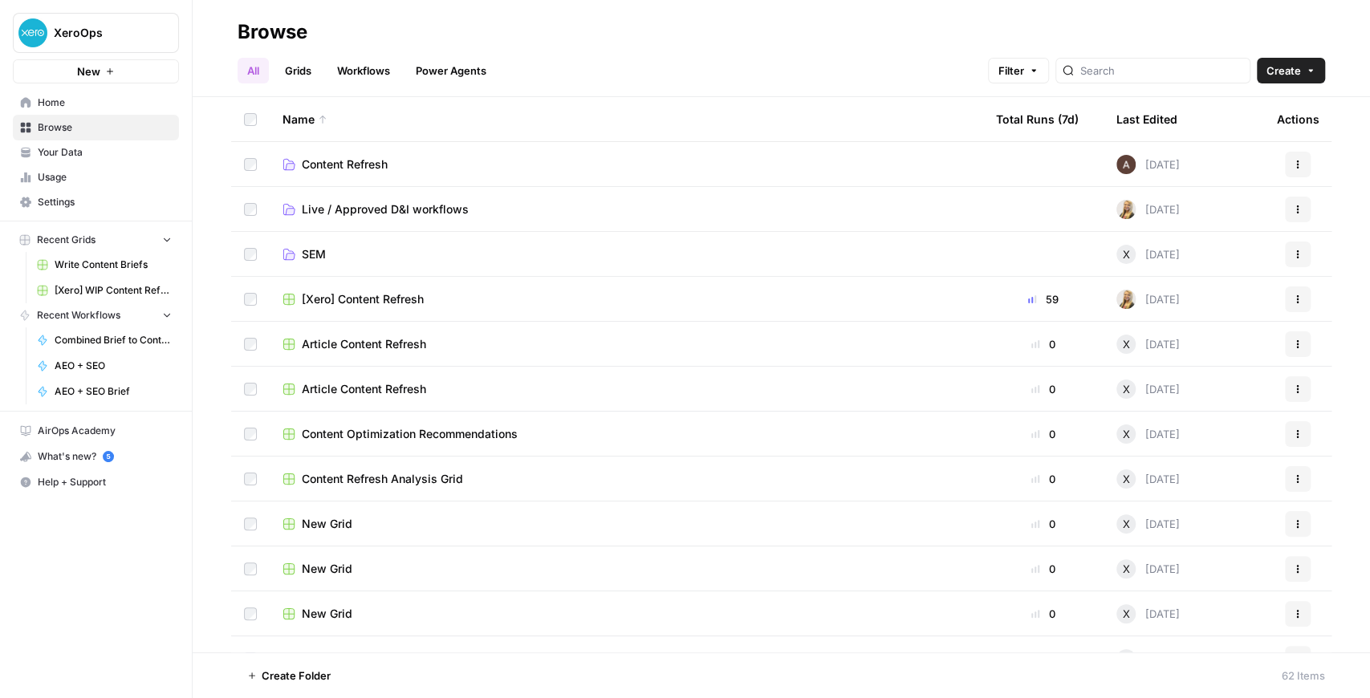
click at [367, 303] on span "[Xero] Content Refresh" at bounding box center [363, 299] width 122 height 16
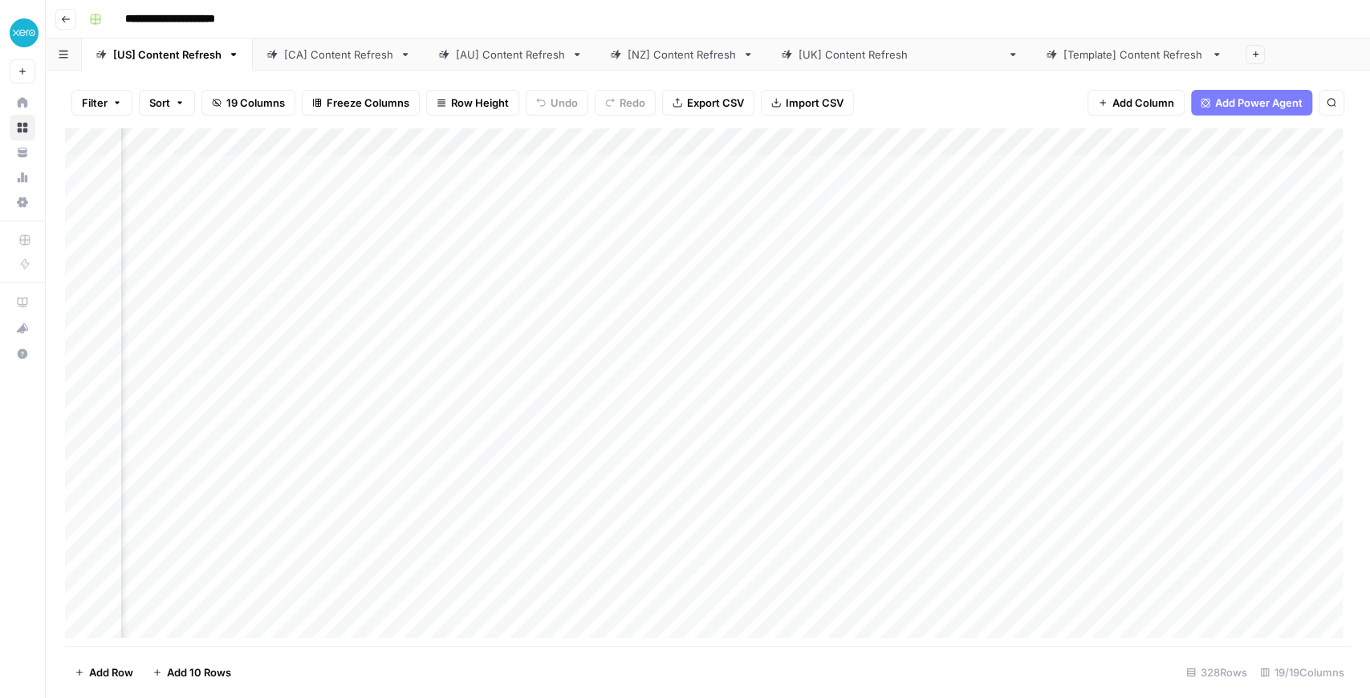
scroll to position [0, 825]
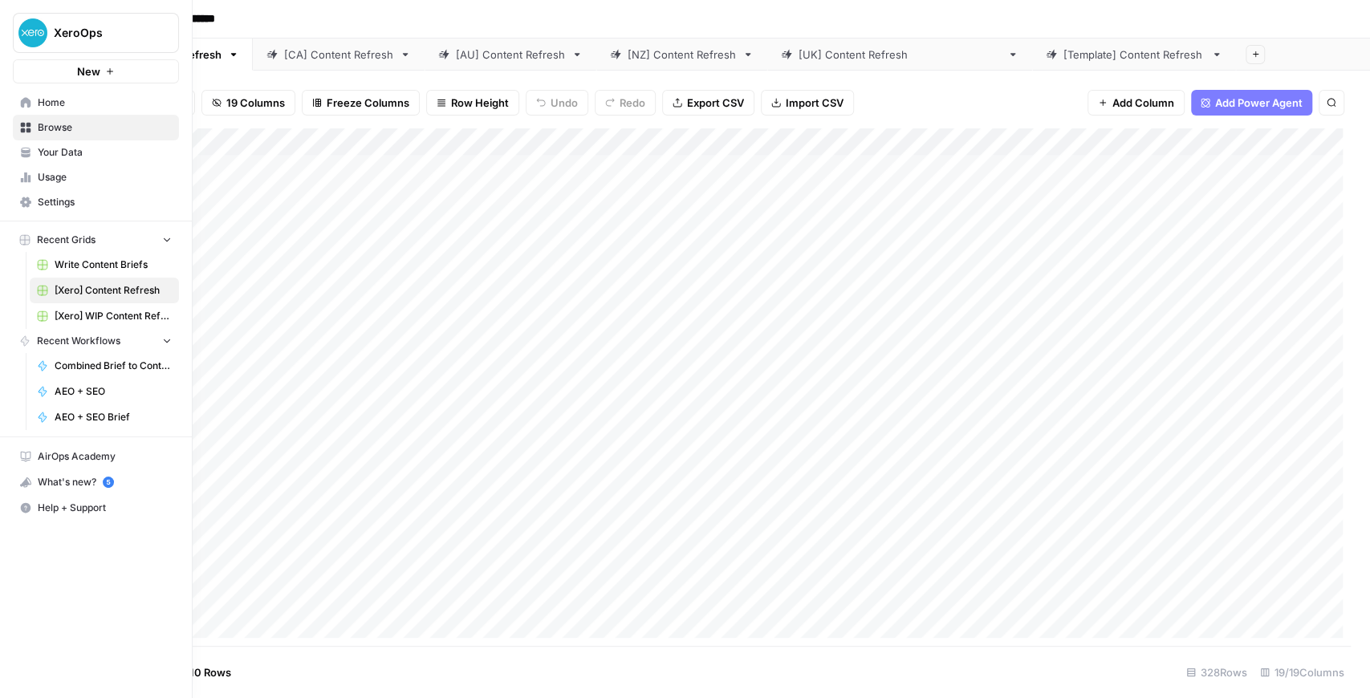
click at [101, 313] on span "[Xero] WIP Content Refresh" at bounding box center [113, 316] width 117 height 14
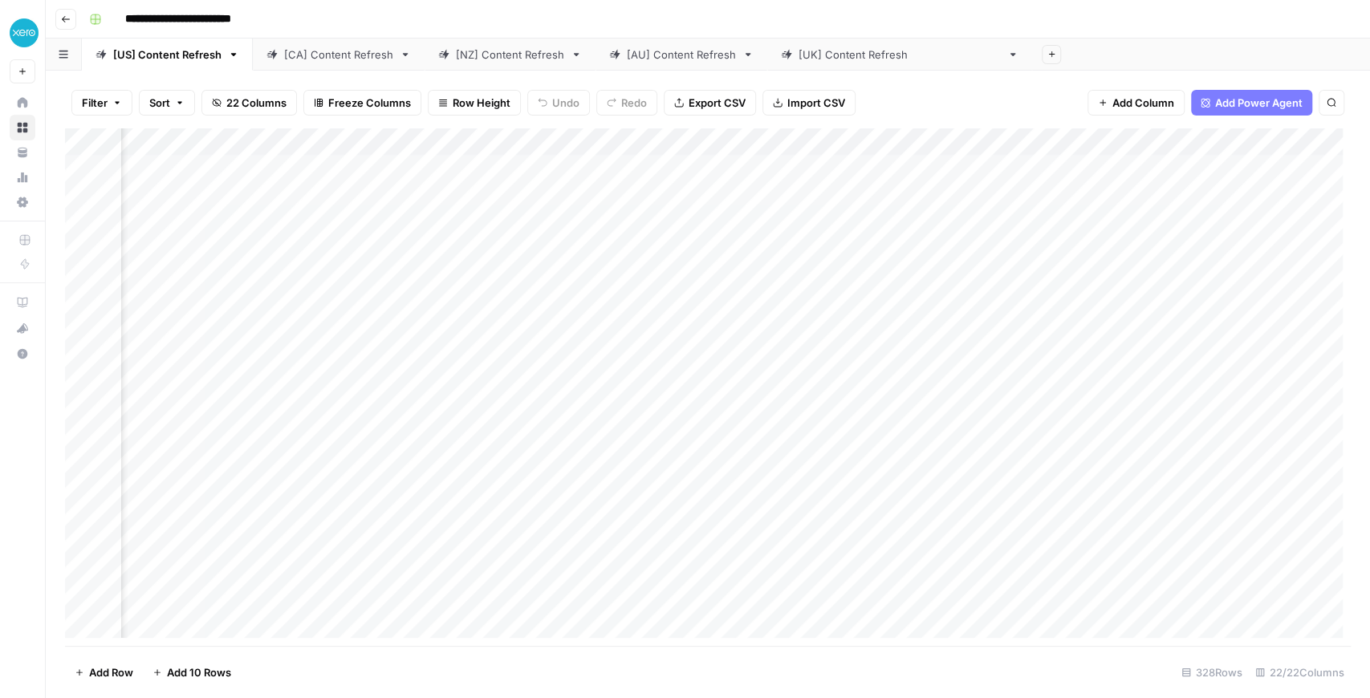
scroll to position [0, 1813]
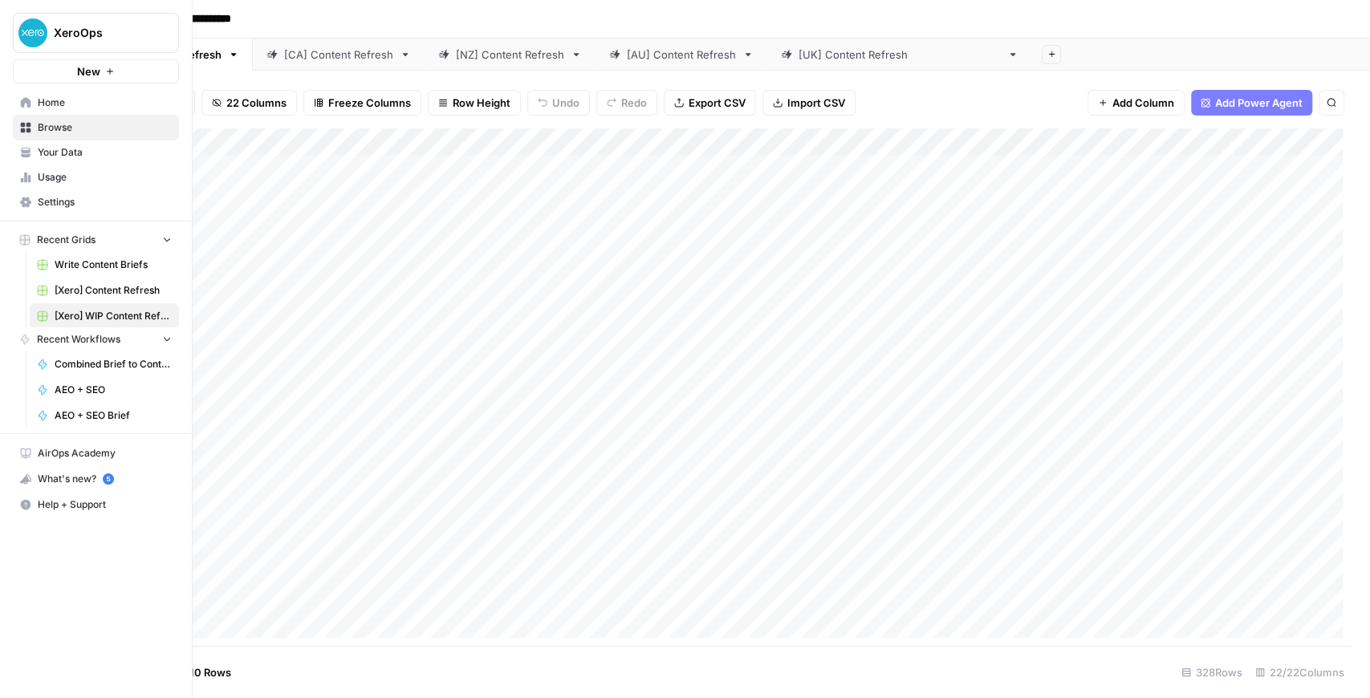
click at [31, 150] on icon at bounding box center [25, 152] width 11 height 11
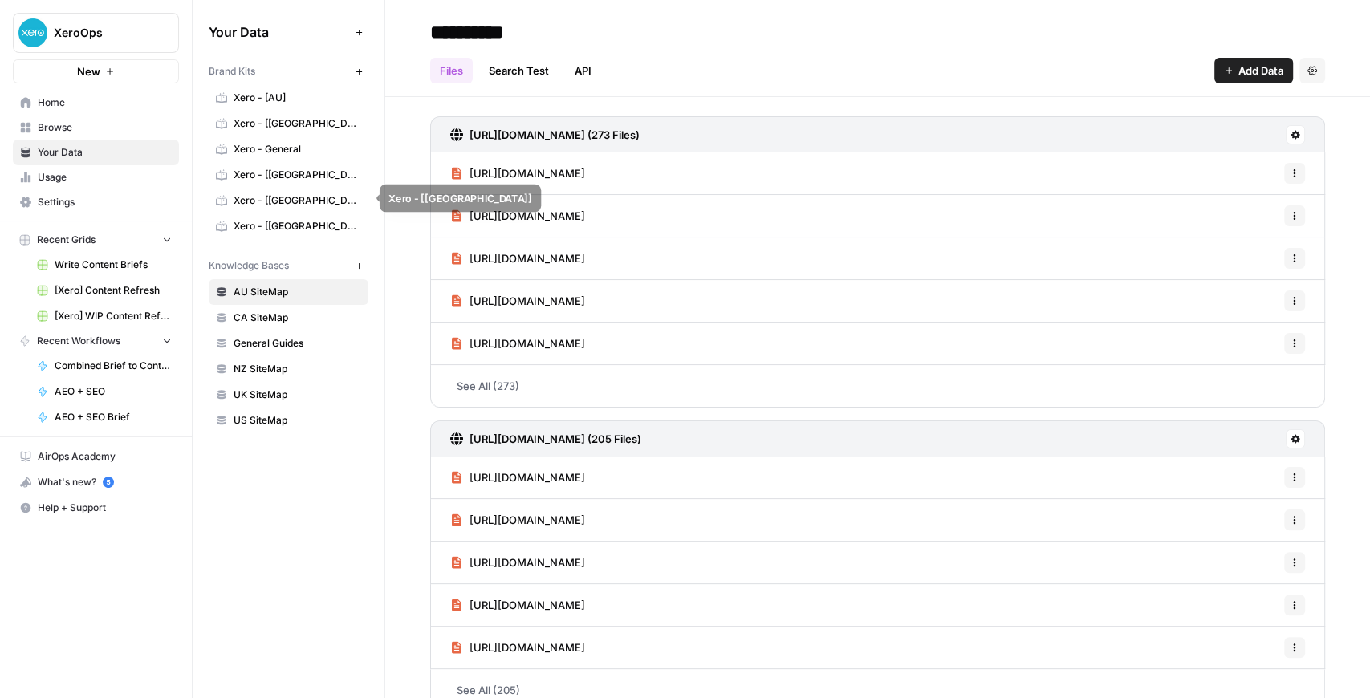
click at [287, 219] on span "Xero - [[GEOGRAPHIC_DATA]]" at bounding box center [298, 226] width 128 height 14
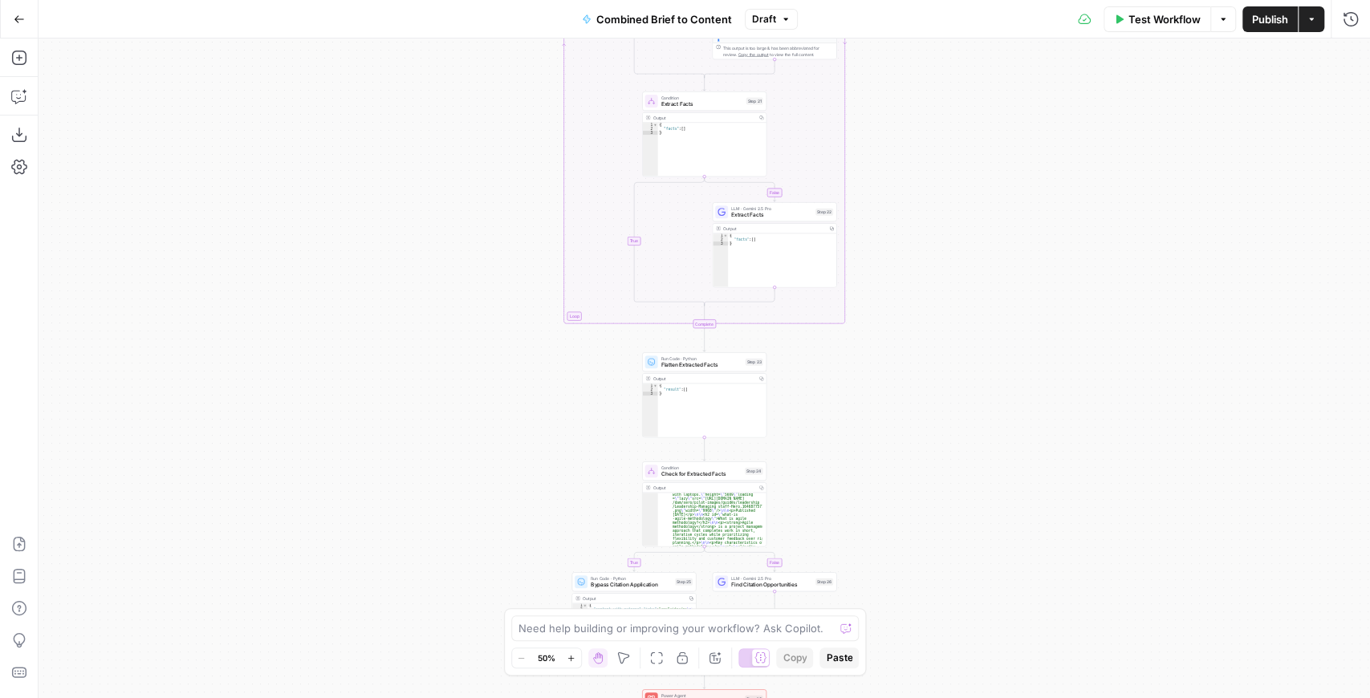
scroll to position [128, 0]
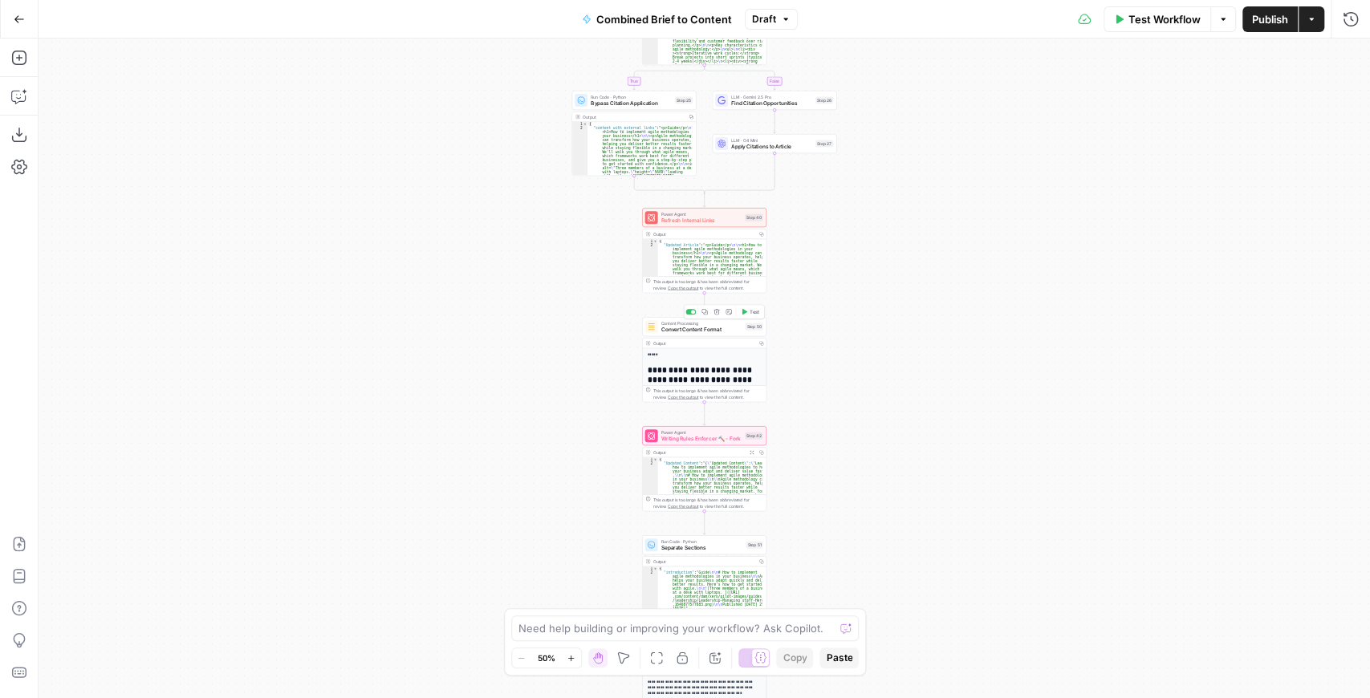
click at [710, 332] on span "Convert Content Format" at bounding box center [701, 330] width 81 height 8
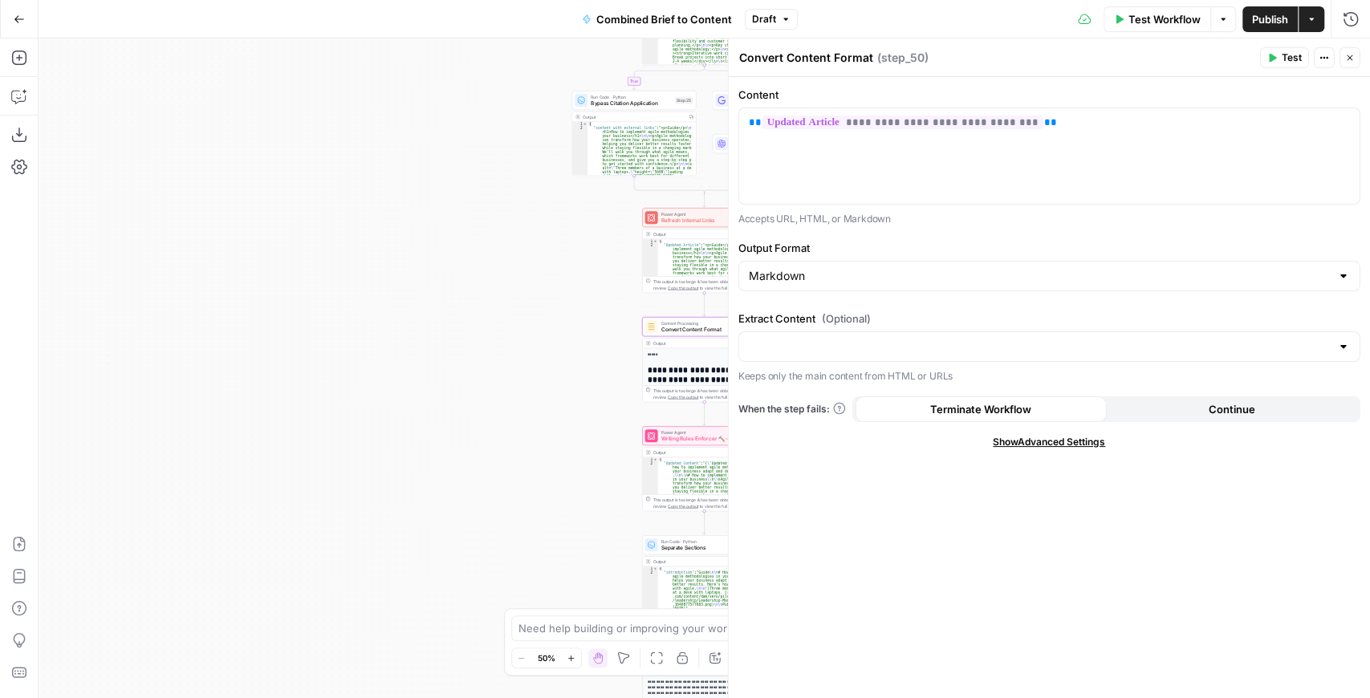
click at [1349, 55] on icon "button" at bounding box center [1350, 58] width 10 height 10
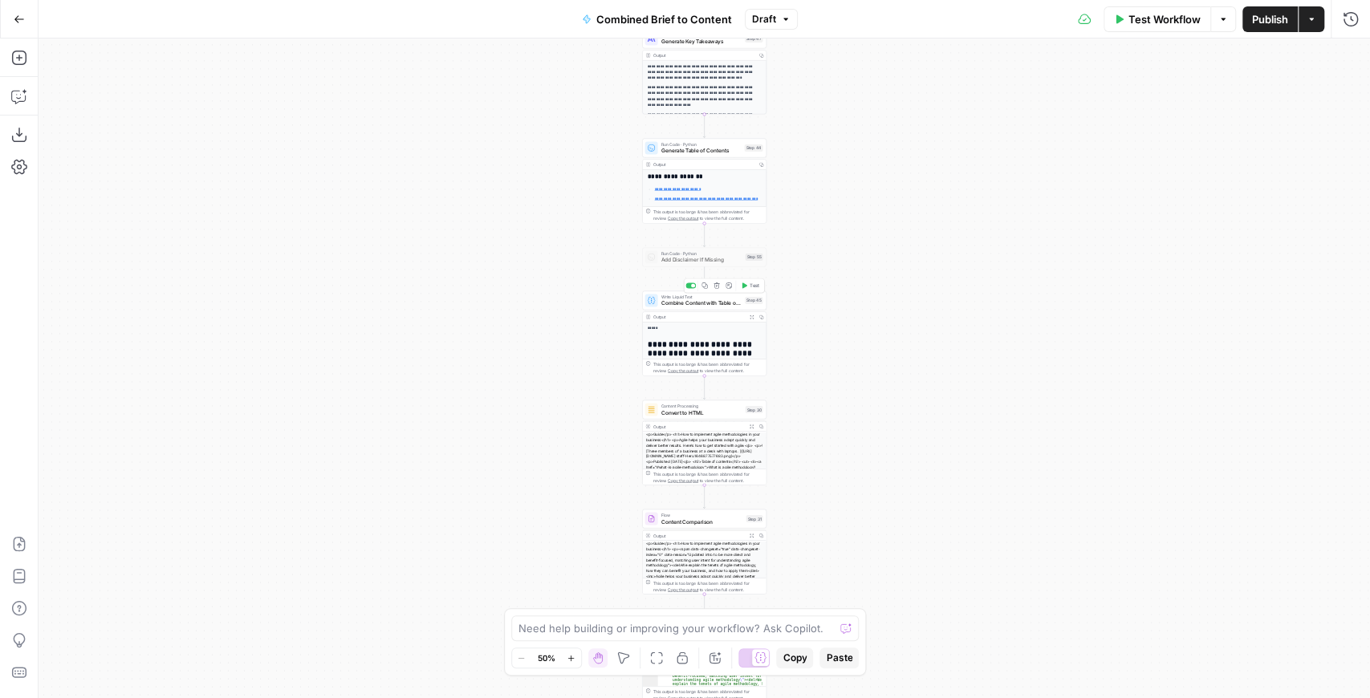
click at [700, 307] on div "Write Liquid Text Combine Content with Table of Contents Step 45 Copy step Dele…" at bounding box center [704, 300] width 124 height 19
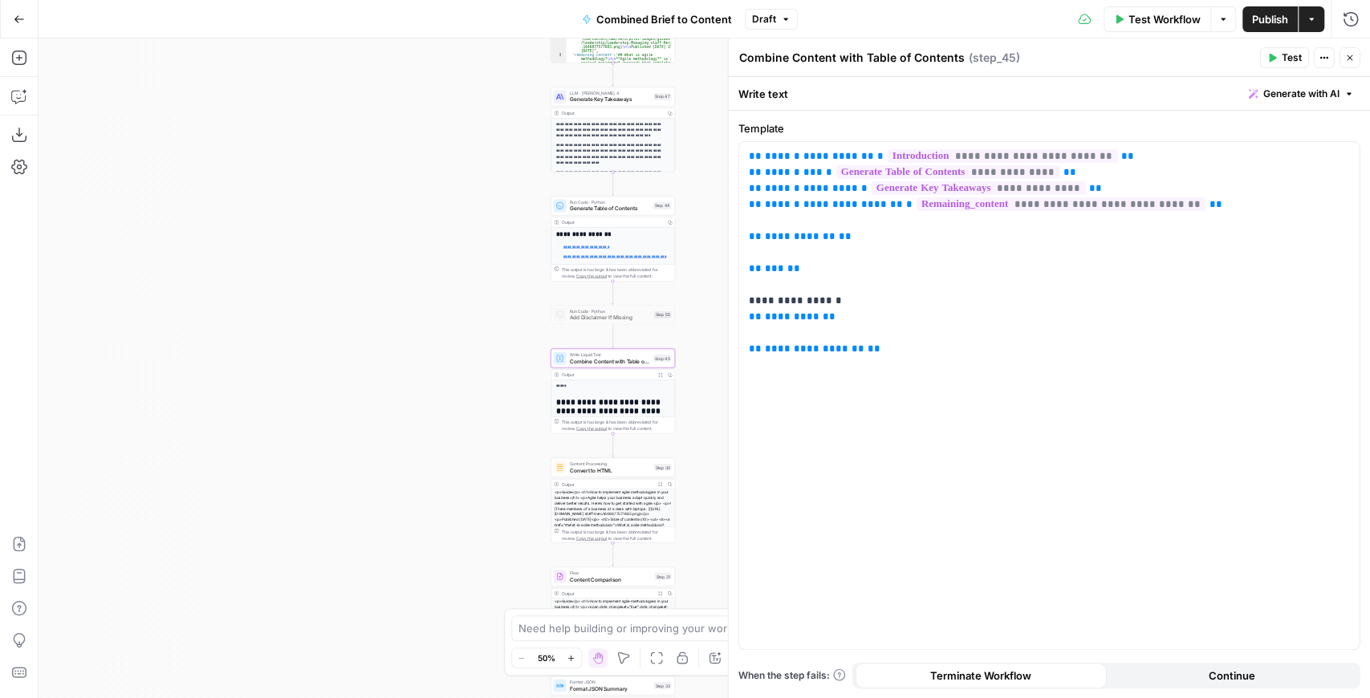
drag, startPoint x: 554, startPoint y: 222, endPoint x: 419, endPoint y: 296, distance: 154.1
click at [419, 295] on div "true false false true false true Workflow Set Inputs Inputs LLM · GPT-4.1 Extra…" at bounding box center [705, 369] width 1332 height 660
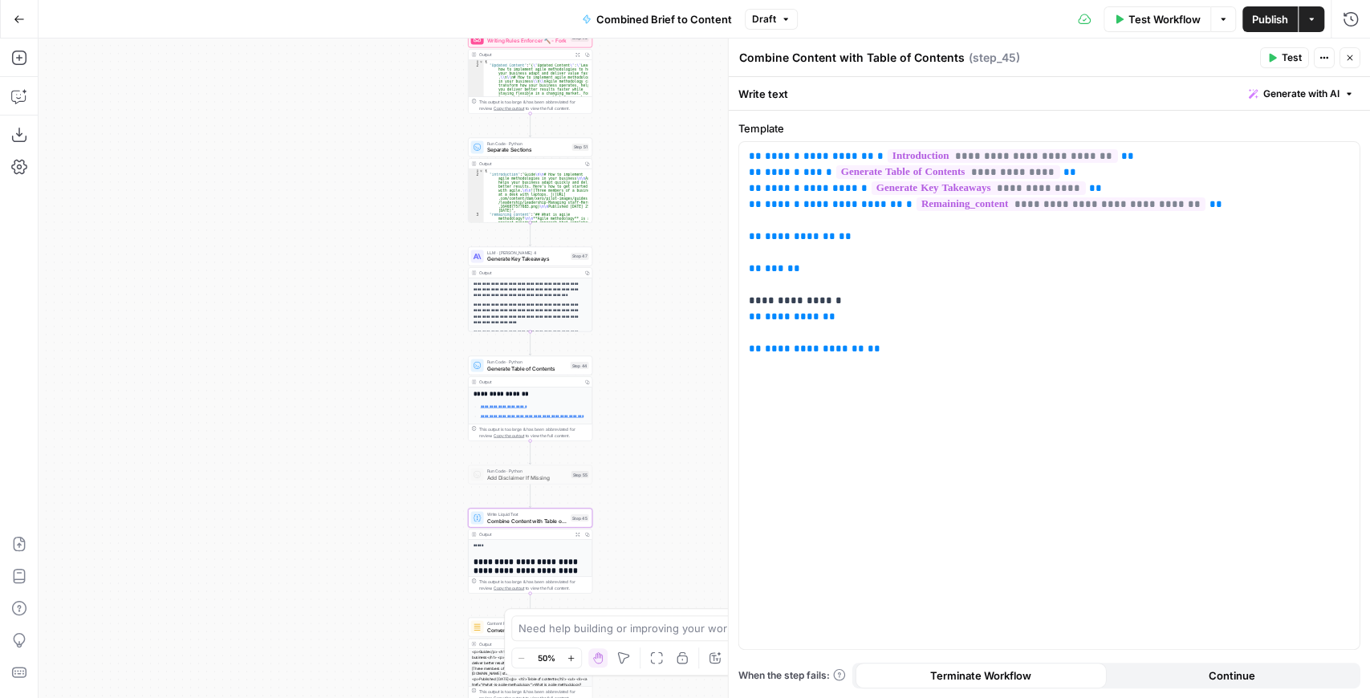
drag, startPoint x: 483, startPoint y: 197, endPoint x: 439, endPoint y: 342, distance: 151.1
click at [440, 342] on div "true false false true false true Workflow Set Inputs Inputs LLM · GPT-4.1 Extra…" at bounding box center [705, 369] width 1332 height 660
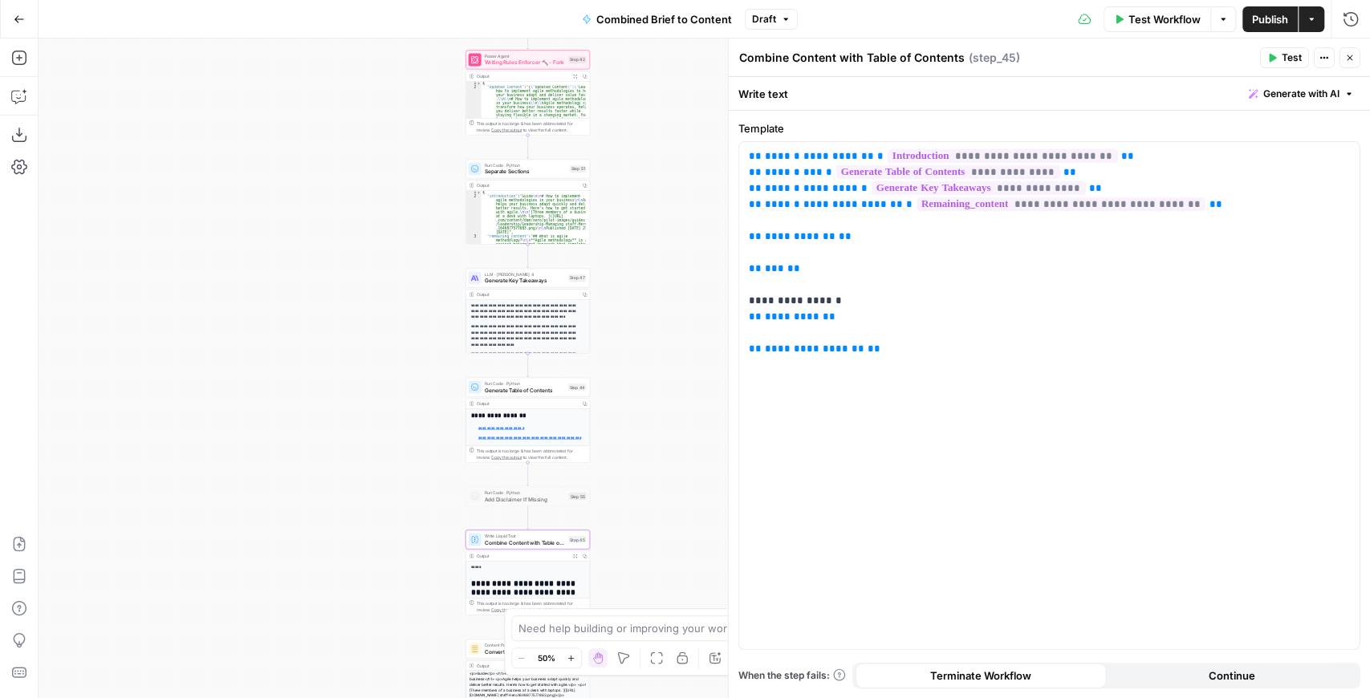
drag, startPoint x: 441, startPoint y: 202, endPoint x: 436, endPoint y: 254, distance: 52.4
click at [436, 254] on div "true false false true false true Workflow Set Inputs Inputs LLM · GPT-4.1 Extra…" at bounding box center [705, 369] width 1332 height 660
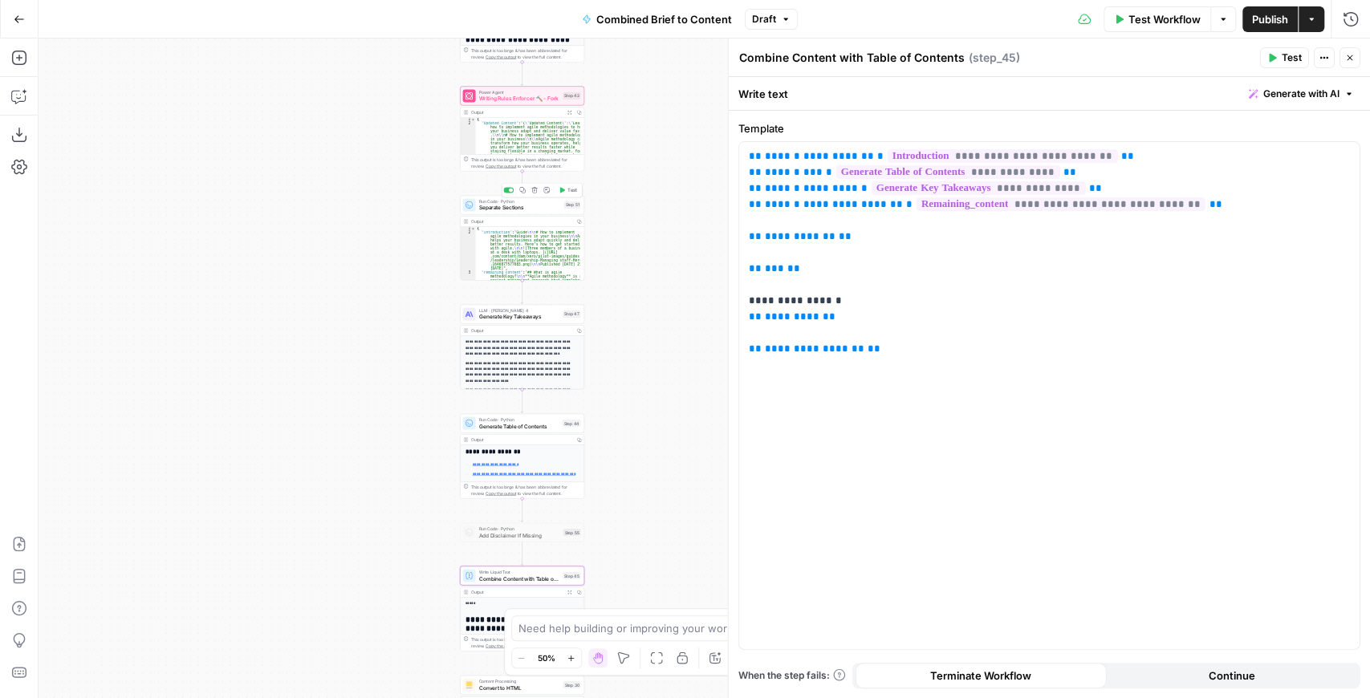
click at [508, 209] on span "Separate Sections" at bounding box center [520, 208] width 82 height 8
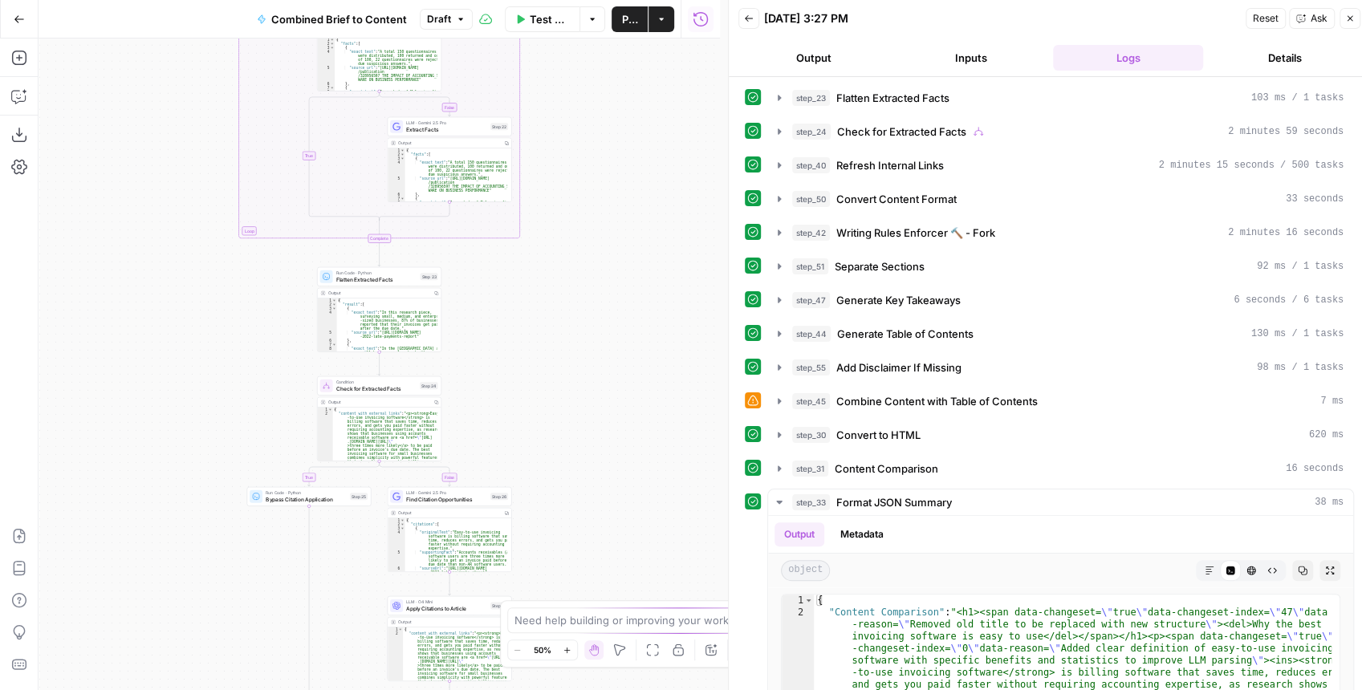
scroll to position [267, 0]
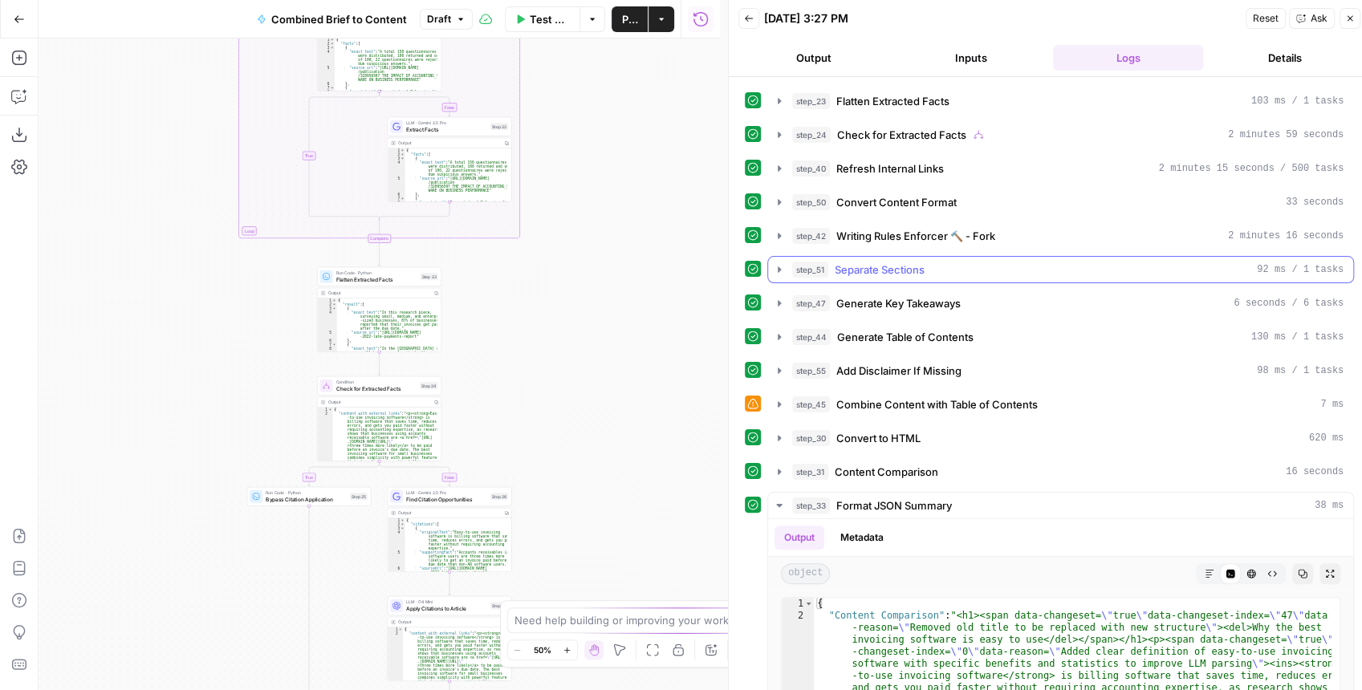
click at [777, 263] on icon "button" at bounding box center [779, 269] width 13 height 13
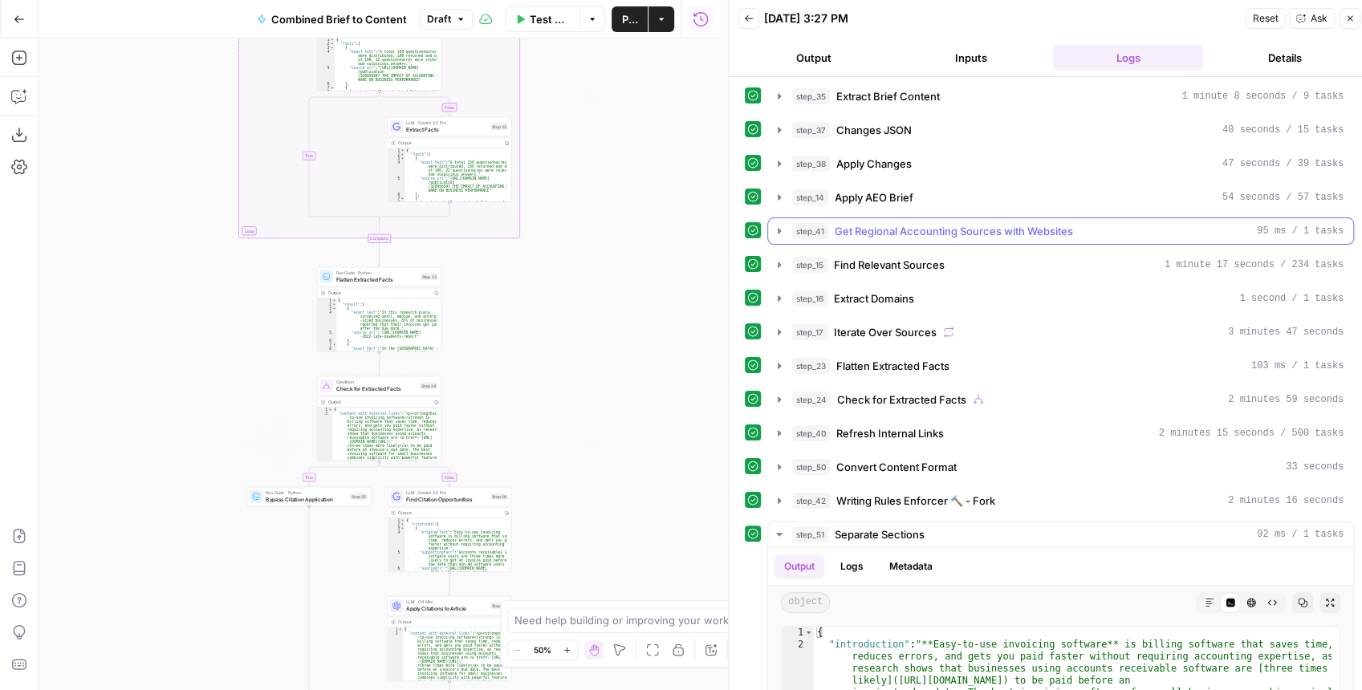
scroll to position [0, 0]
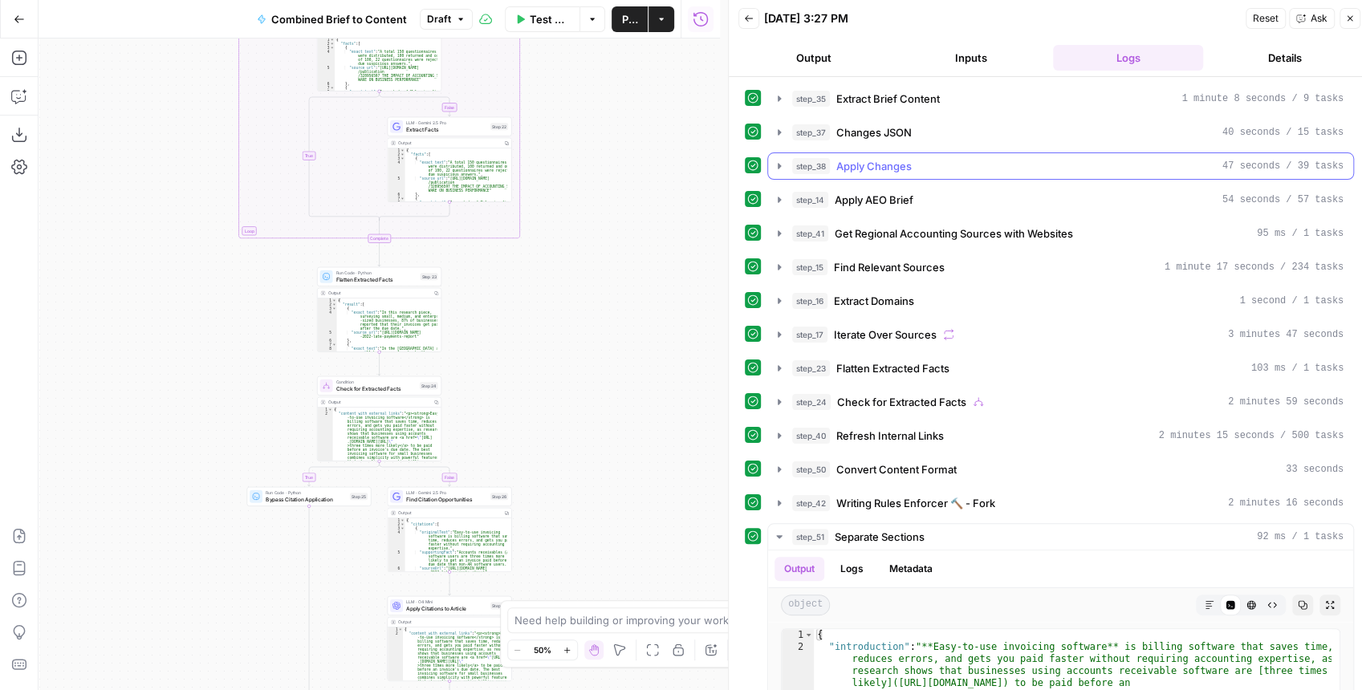
click at [779, 162] on icon "button" at bounding box center [779, 166] width 13 height 13
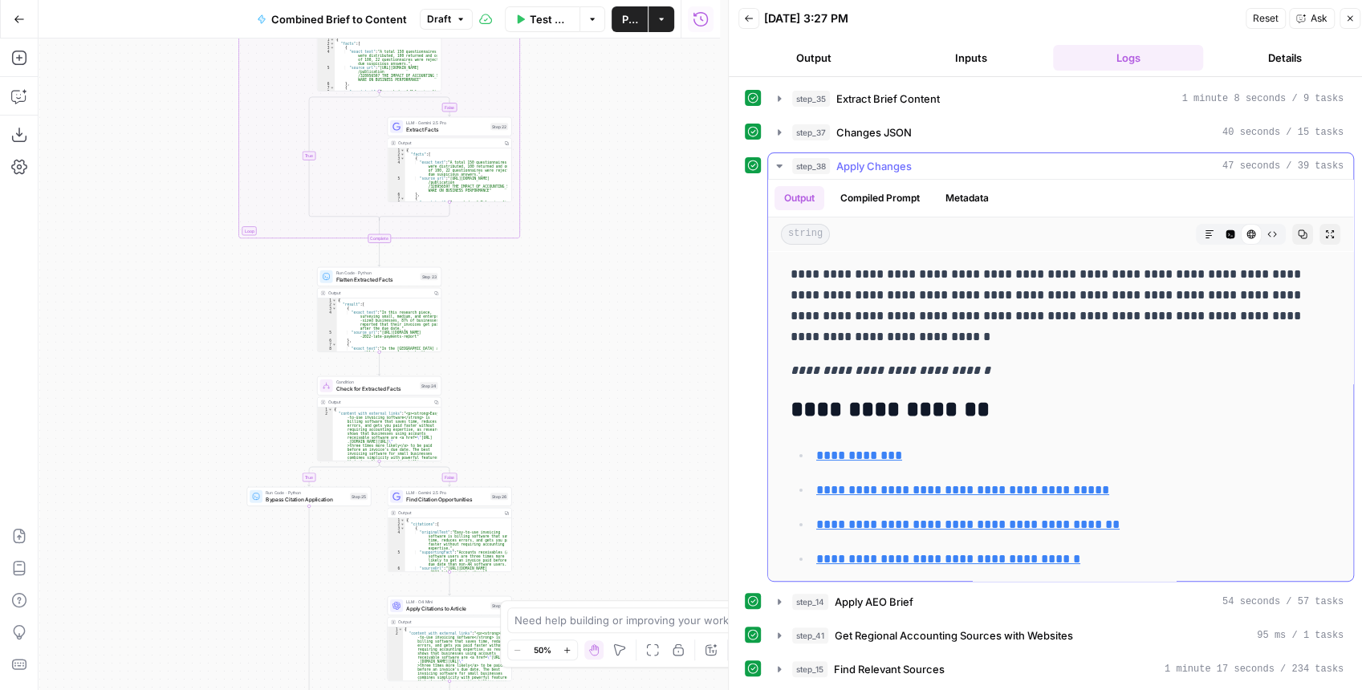
click at [779, 162] on icon "button" at bounding box center [779, 166] width 13 height 13
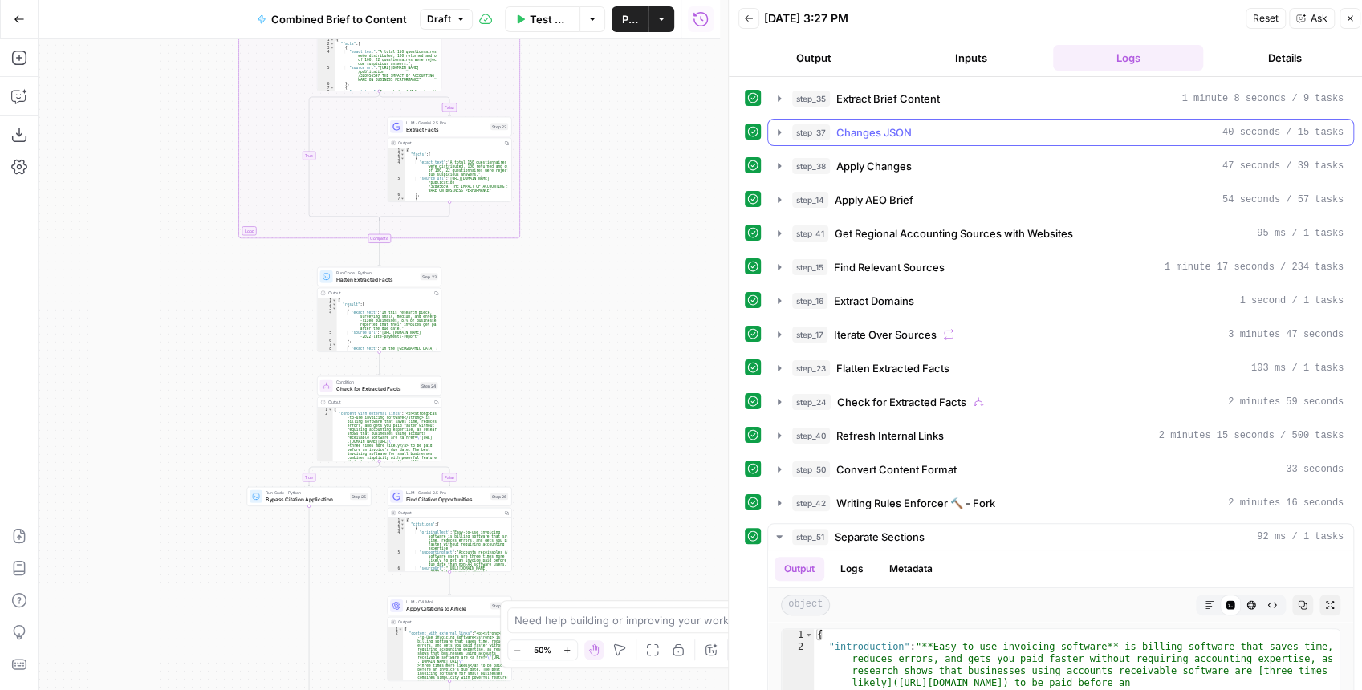
click at [779, 127] on icon "button" at bounding box center [779, 132] width 13 height 13
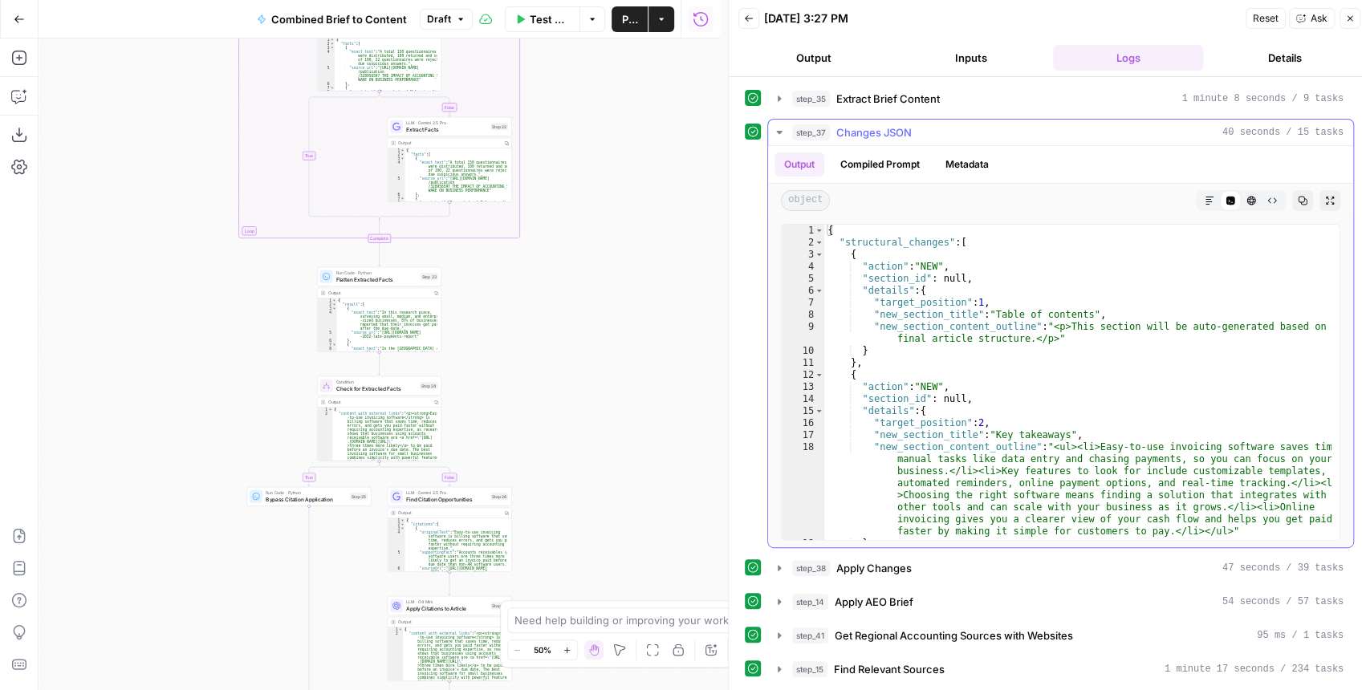
click at [779, 127] on icon "button" at bounding box center [779, 132] width 13 height 13
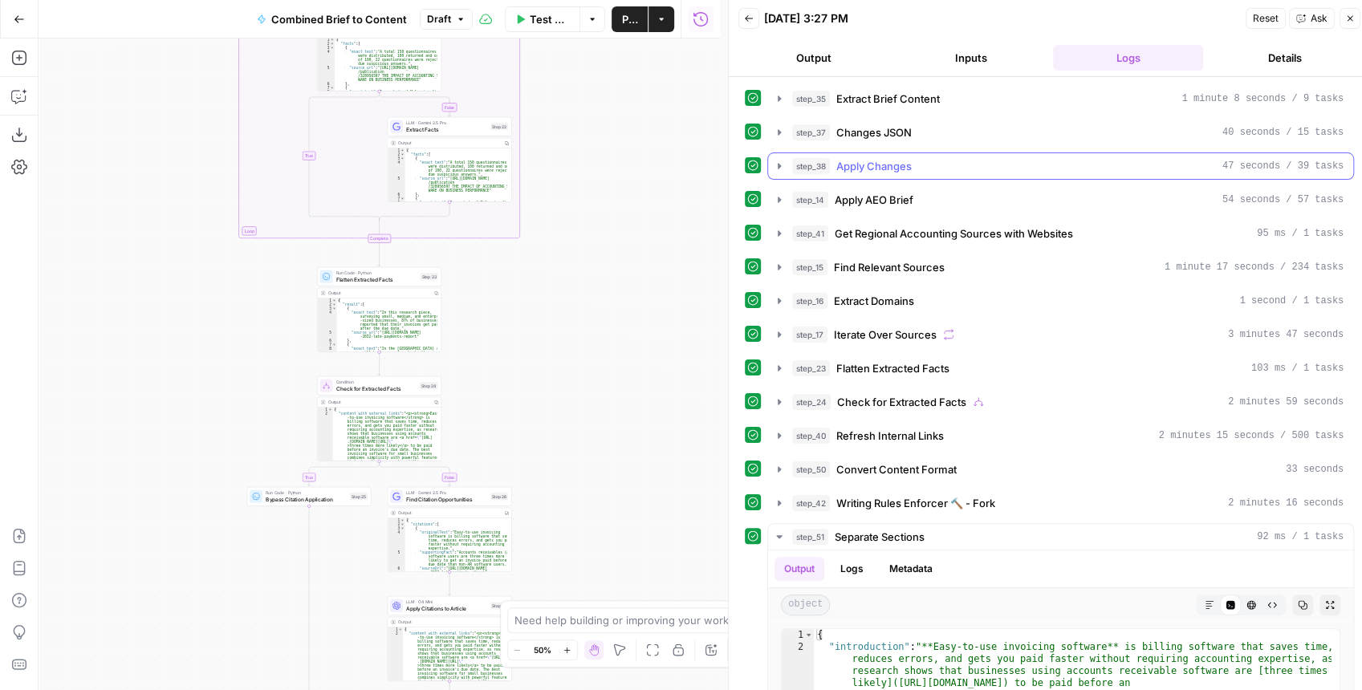
click at [779, 160] on icon "button" at bounding box center [779, 166] width 13 height 13
